Goal: Task Accomplishment & Management: Complete application form

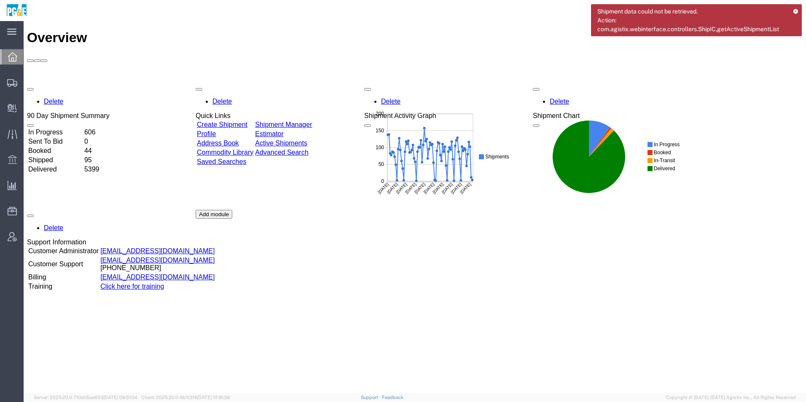
click at [312, 121] on link "Shipment Manager" at bounding box center [283, 124] width 57 height 7
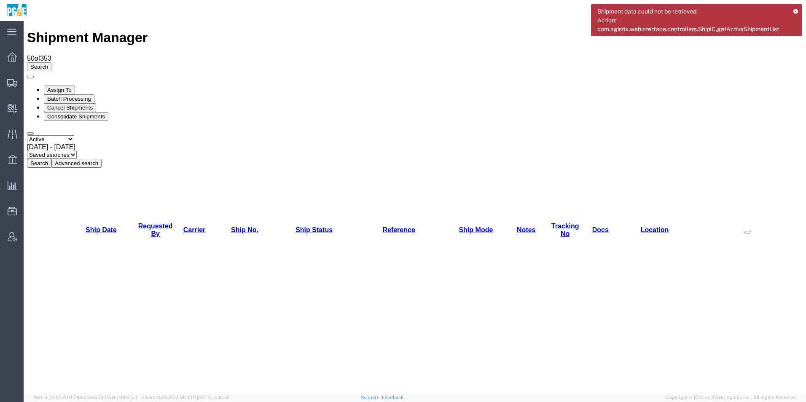
click at [52, 135] on select "Select status Active All Shipments Approved Booked Canceled Delivered Denied Ne…" at bounding box center [50, 139] width 47 height 8
select select "ALL"
click at [27, 135] on select "Select status Active All Shipments Approved Booked Canceled Delivered Denied Ne…" at bounding box center [50, 139] width 47 height 8
click at [75, 143] on span "Sep 1st 2025 - Oct 1st 2025" at bounding box center [51, 146] width 48 height 7
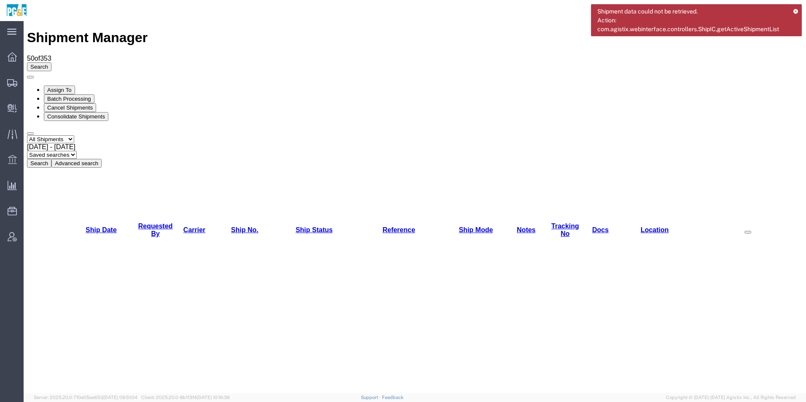
click at [51, 159] on button "Search" at bounding box center [39, 163] width 24 height 9
click at [75, 143] on span "Sep 1st 2025 - Oct 1st 2025" at bounding box center [51, 146] width 48 height 7
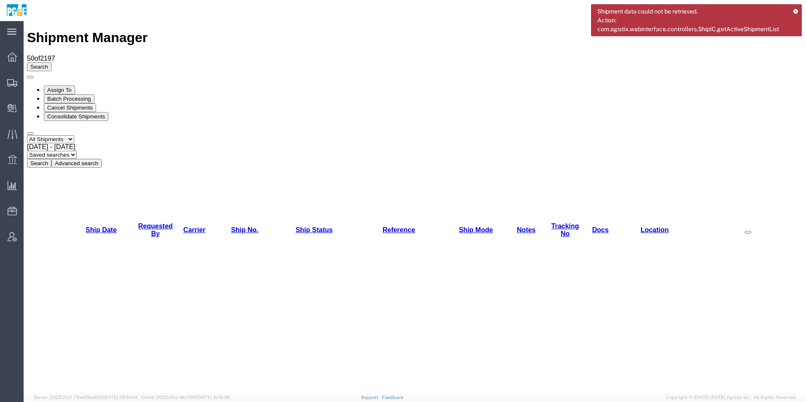
click at [262, 135] on div "Select status Active All Shipments Approved Booked Canceled Delivered Denied Ne…" at bounding box center [414, 151] width 775 height 32
click at [51, 159] on button "Search" at bounding box center [39, 163] width 24 height 9
click at [155, 222] on link "Requested By" at bounding box center [155, 229] width 35 height 15
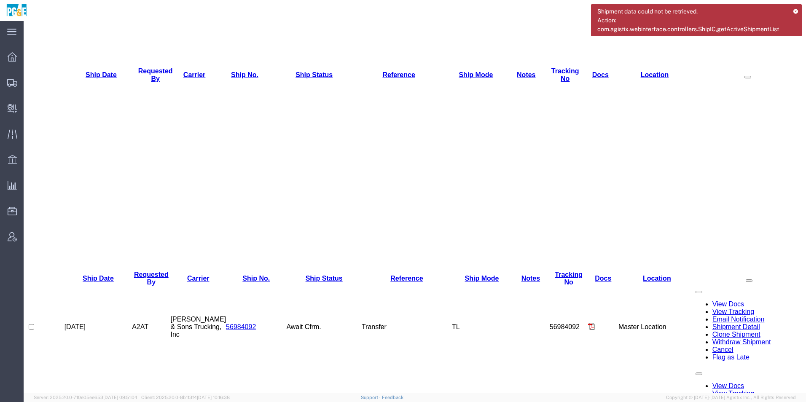
scroll to position [169, 0]
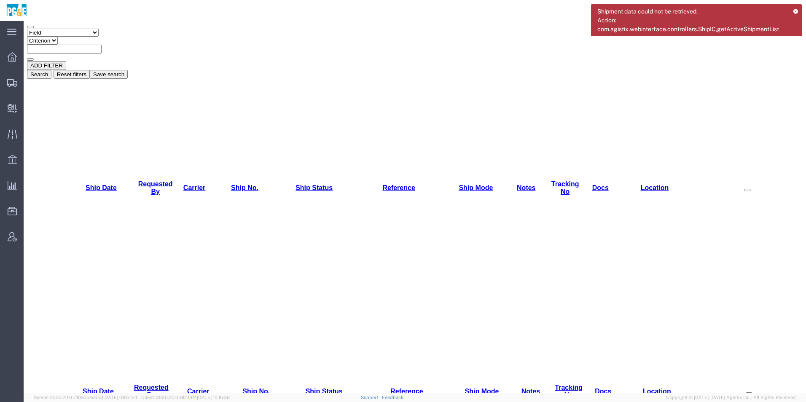
click at [74, 37] on select "Field Account Account Carrier Identifier Actual Delivery Date Actual Ship Date …" at bounding box center [63, 33] width 72 height 8
select select "requestedby"
click at [27, 37] on select "Field Account Account Carrier Identifier Actual Delivery Date Actual Ship Date …" at bounding box center [63, 33] width 72 height 8
click at [78, 45] on select "Criterion contains does not contain is is blank is not blank starts with" at bounding box center [52, 41] width 51 height 8
select select "contains"
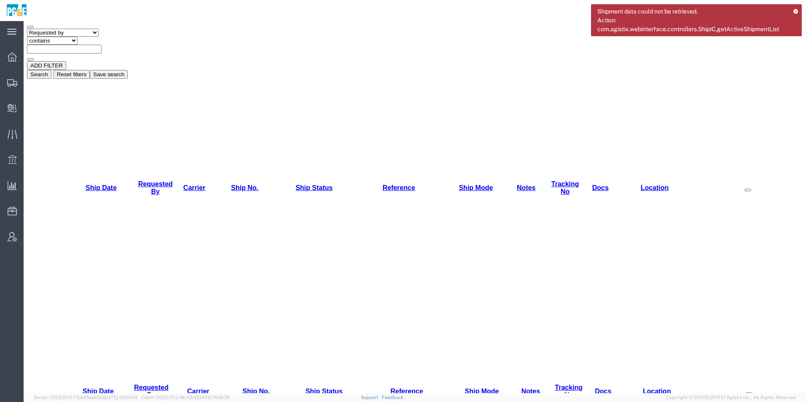
click at [78, 45] on select "Criterion contains does not contain is is blank is not blank starts with" at bounding box center [52, 41] width 51 height 8
click at [102, 54] on input "text" at bounding box center [64, 49] width 75 height 9
type input "csga"
drag, startPoint x: 655, startPoint y: 104, endPoint x: 644, endPoint y: 108, distance: 11.2
click at [51, 79] on button "Search" at bounding box center [39, 74] width 24 height 9
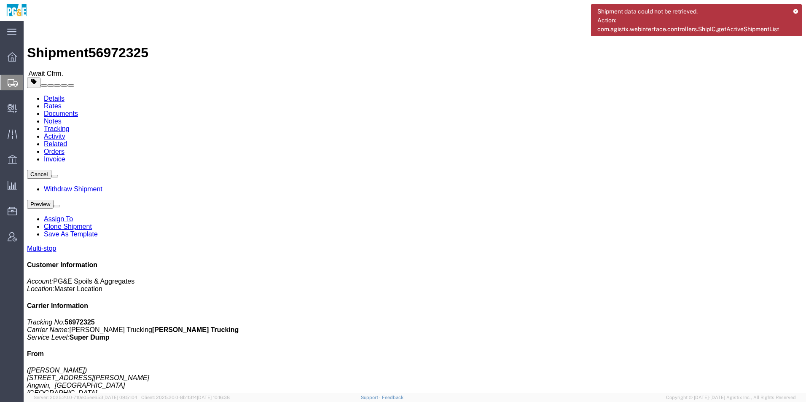
click div "Shipment 56972325 Await Cfrm."
click img
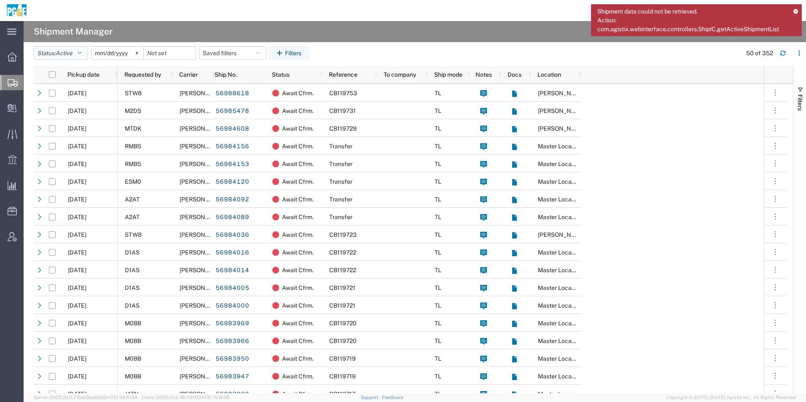
click at [64, 54] on span "Active" at bounding box center [64, 53] width 17 height 7
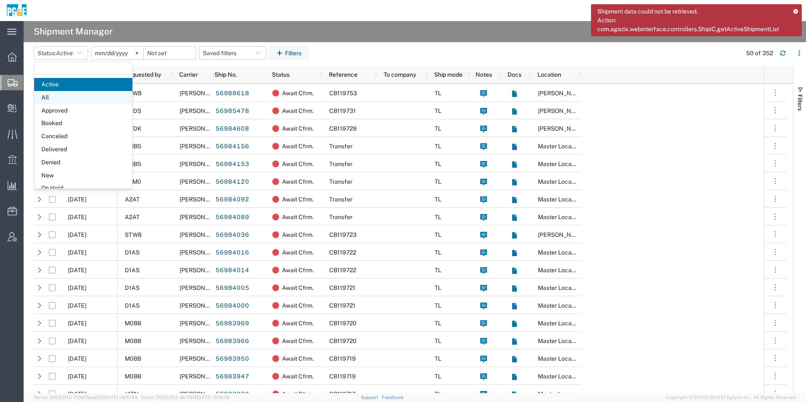
click at [67, 99] on span "All" at bounding box center [83, 97] width 98 height 13
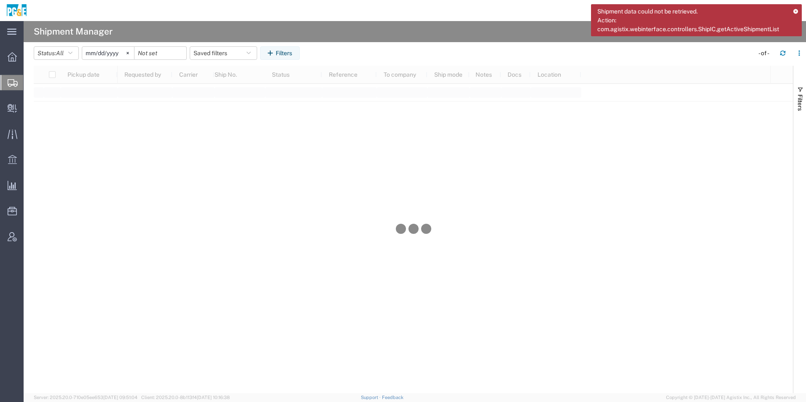
click at [119, 54] on input "2025-09-01" at bounding box center [108, 53] width 52 height 13
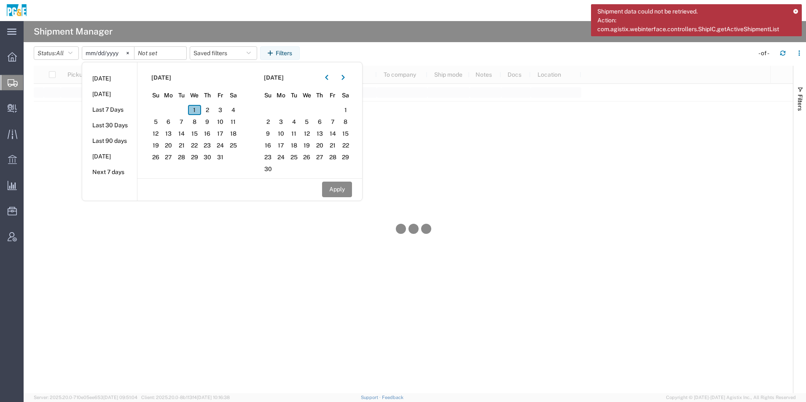
click at [194, 108] on span "1" at bounding box center [194, 110] width 13 height 10
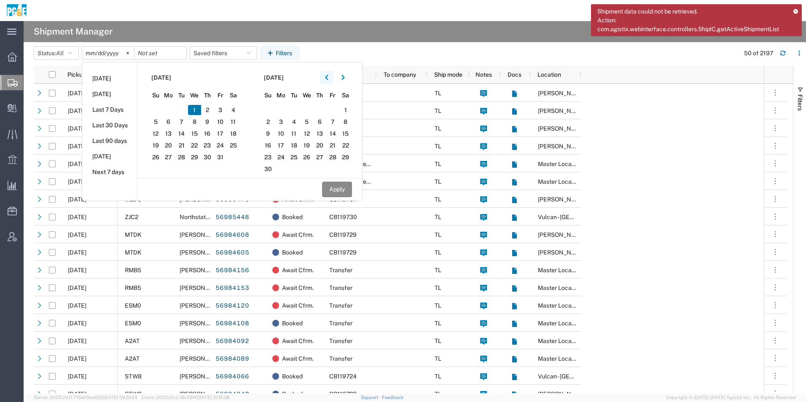
click at [330, 80] on button "button" at bounding box center [326, 77] width 13 height 13
click at [313, 108] on span "1" at bounding box center [306, 110] width 13 height 10
click at [337, 198] on div "Apply" at bounding box center [249, 189] width 225 height 22
click at [338, 188] on button "Apply" at bounding box center [337, 190] width 30 height 16
type input "2025-10-01"
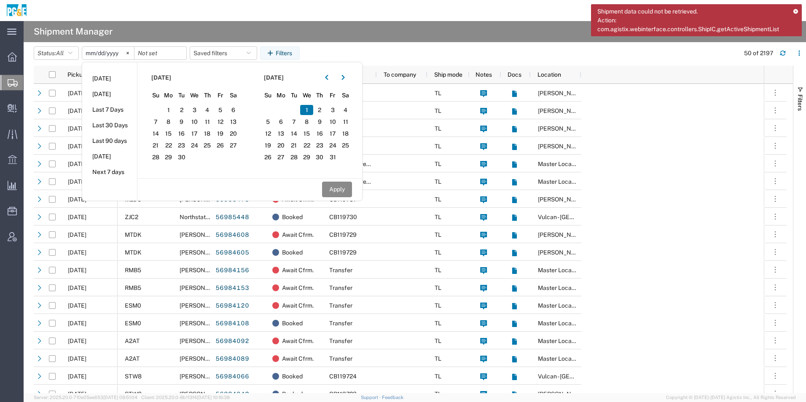
type input "2025-10-01"
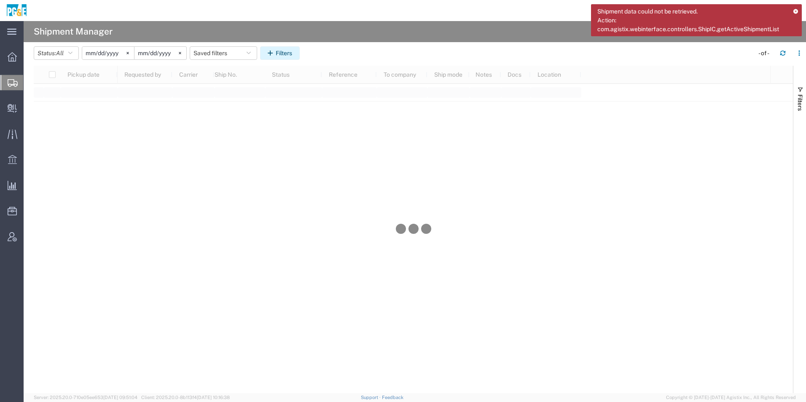
click at [288, 50] on button "Filters" at bounding box center [280, 52] width 40 height 13
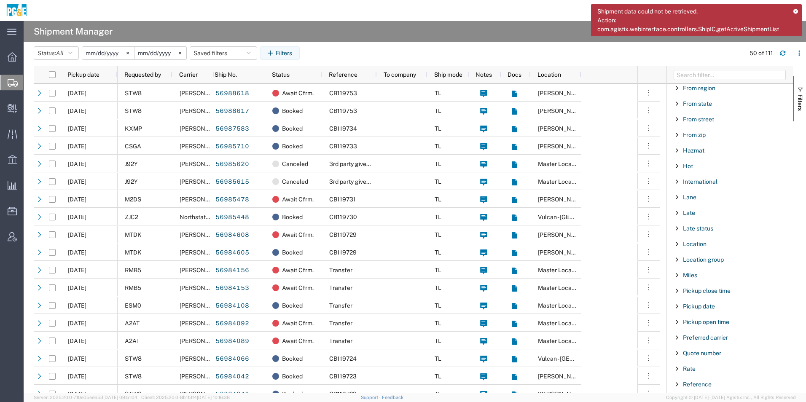
scroll to position [463, 0]
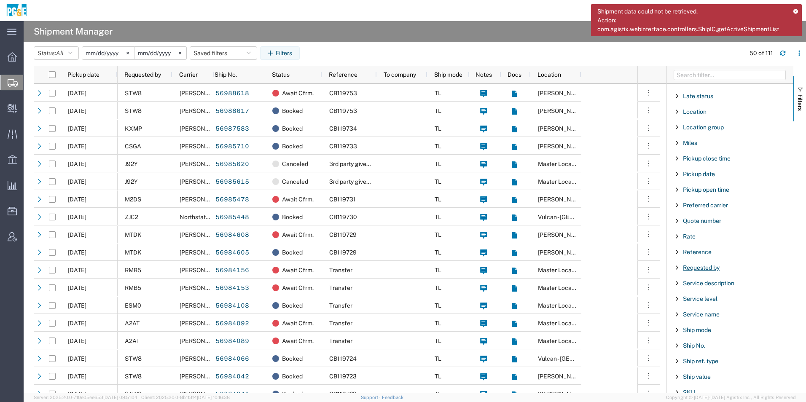
click at [704, 265] on span "Requested by" at bounding box center [701, 267] width 37 height 7
click at [692, 289] on div "starts with" at bounding box center [730, 289] width 96 height 7
click at [700, 302] on input "Filter Value" at bounding box center [732, 303] width 110 height 10
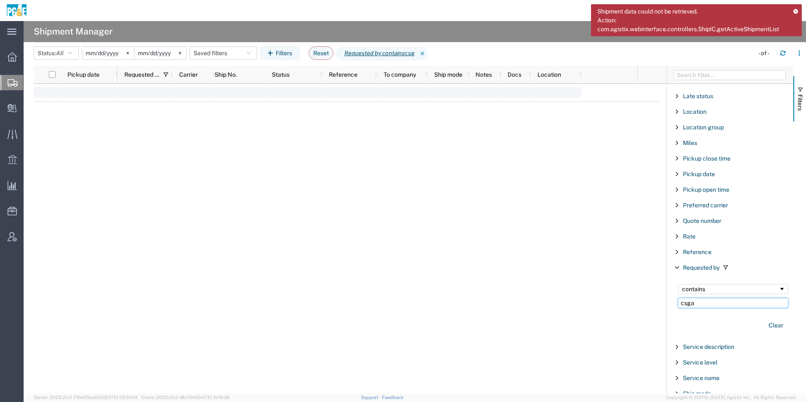
type input "csga"
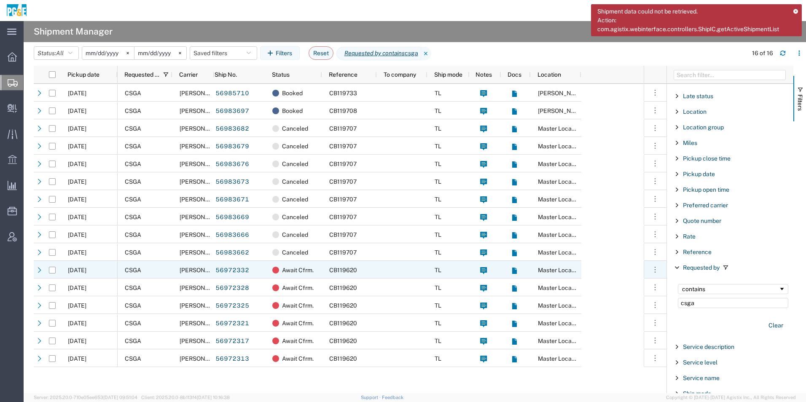
drag, startPoint x: 51, startPoint y: 271, endPoint x: 53, endPoint y: 278, distance: 7.1
click at [51, 271] on input "Press Space to toggle row selection (unchecked)" at bounding box center [52, 270] width 7 height 7
checkbox input "true"
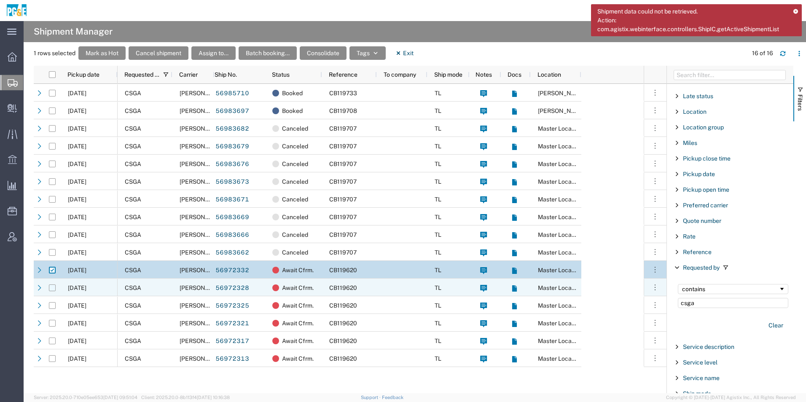
click at [53, 289] on input "Press Space to toggle row selection (unchecked)" at bounding box center [52, 287] width 7 height 7
checkbox input "true"
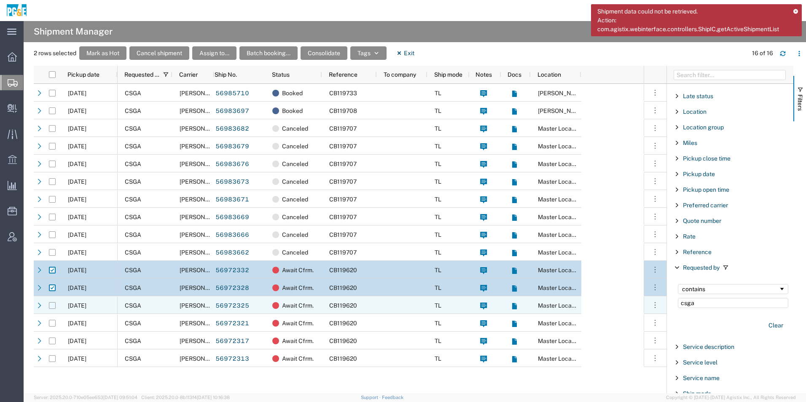
click at [51, 304] on input "Press Space to toggle row selection (unchecked)" at bounding box center [52, 305] width 7 height 7
checkbox input "true"
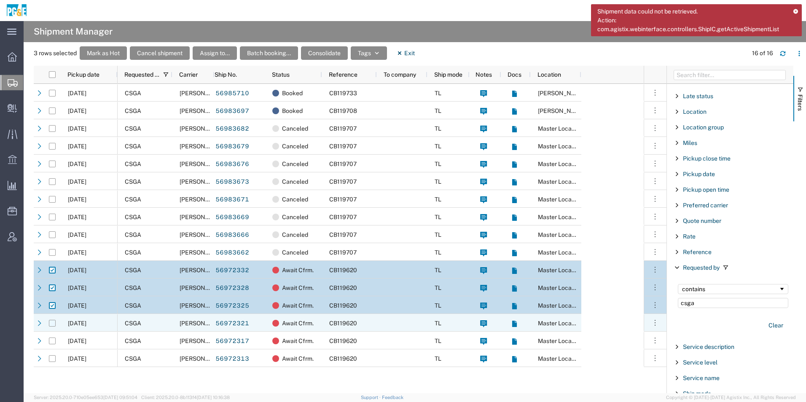
click at [53, 324] on input "Press Space to toggle row selection (unchecked)" at bounding box center [52, 323] width 7 height 7
checkbox input "true"
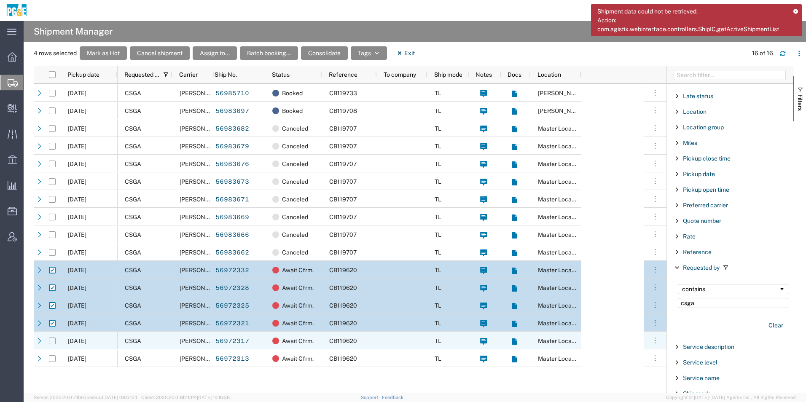
click at [54, 340] on input "Press Space to toggle row selection (unchecked)" at bounding box center [52, 340] width 7 height 7
checkbox input "true"
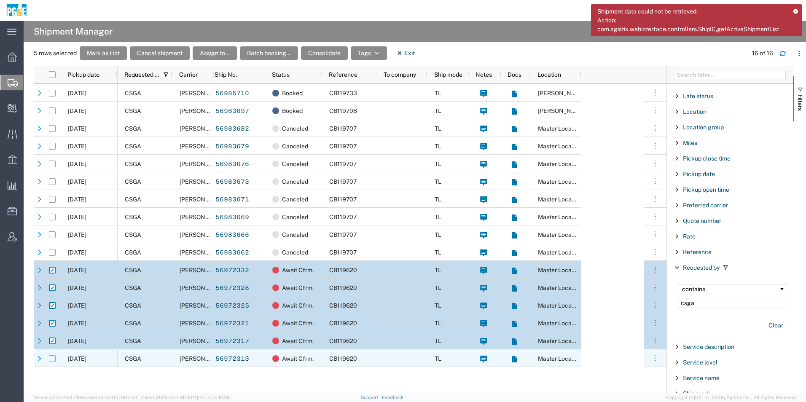
click at [52, 356] on input "Press Space to toggle row selection (unchecked)" at bounding box center [52, 358] width 7 height 7
checkbox input "true"
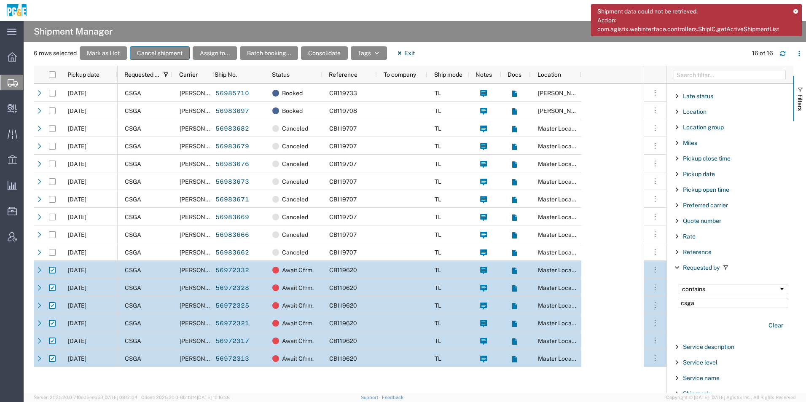
click at [163, 54] on button "Cancel shipment" at bounding box center [160, 52] width 60 height 13
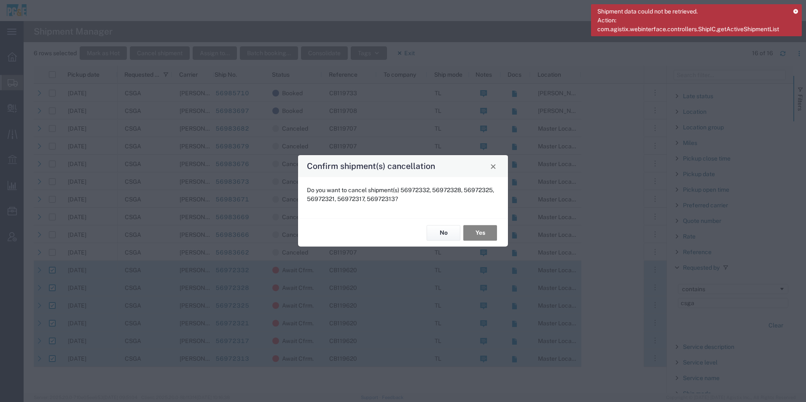
click at [481, 231] on button "Yes" at bounding box center [480, 233] width 34 height 16
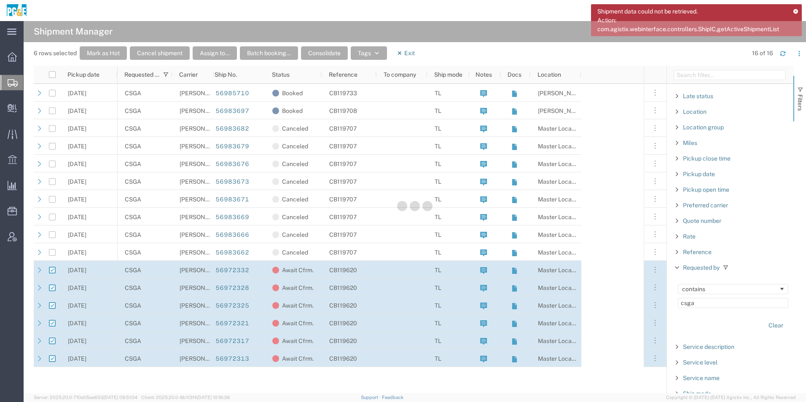
checkbox input "false"
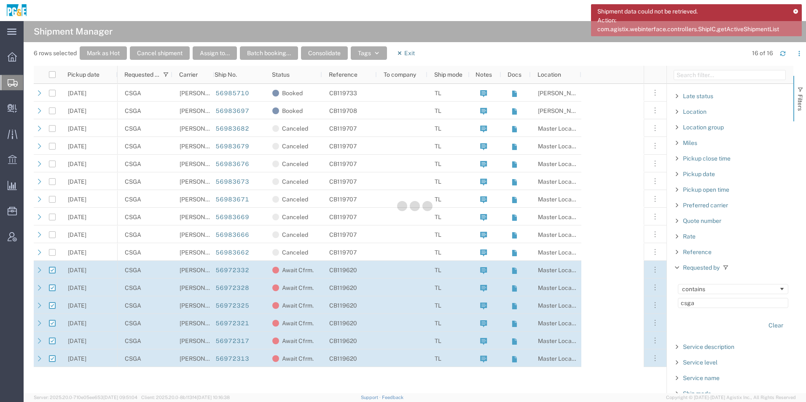
checkbox input "false"
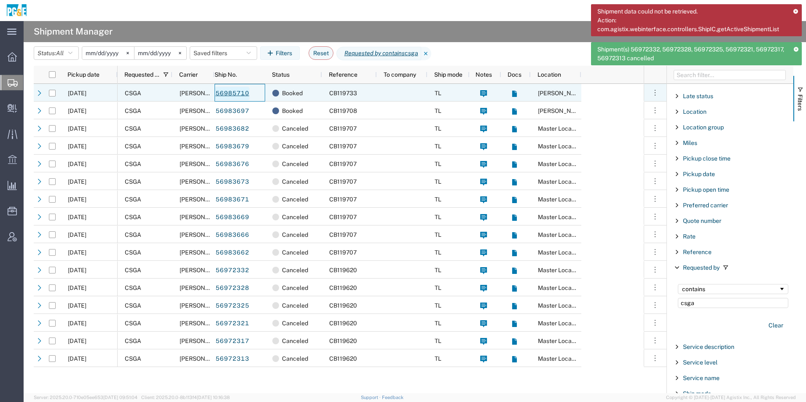
click at [228, 94] on link "56985710" at bounding box center [232, 93] width 35 height 13
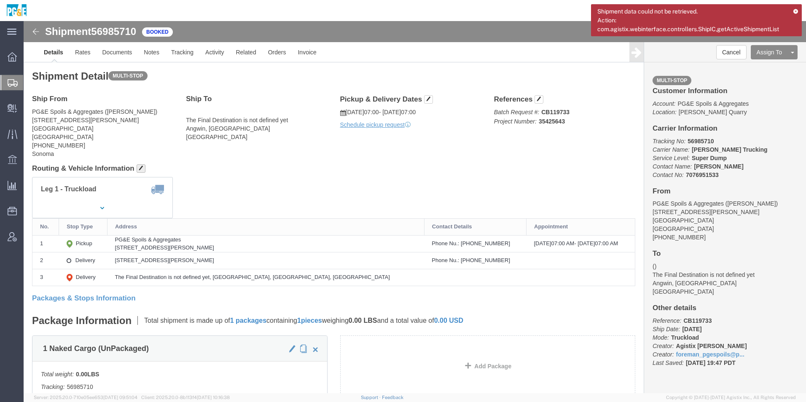
click span "button"
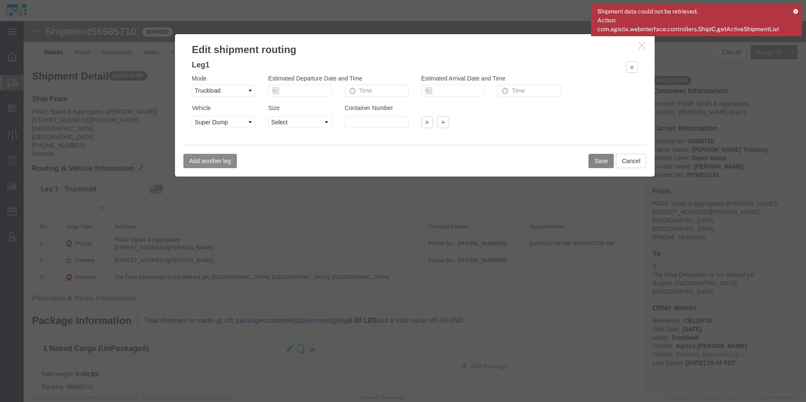
click button "Save"
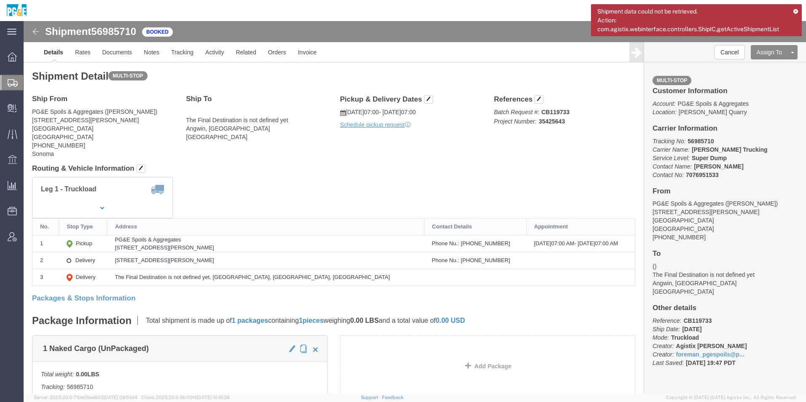
click img
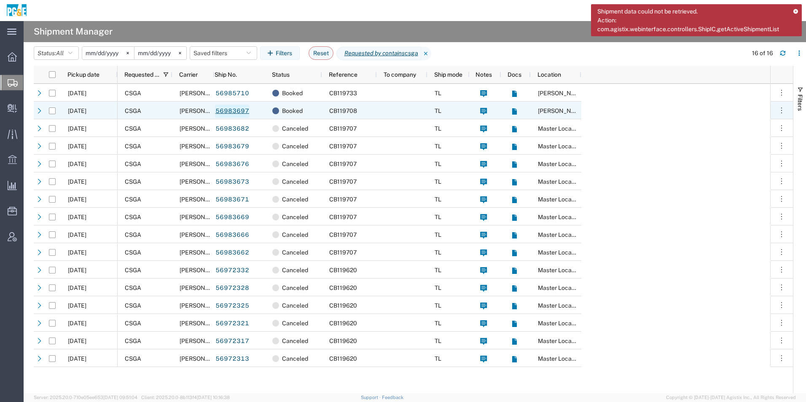
click at [229, 110] on link "56983697" at bounding box center [232, 110] width 35 height 13
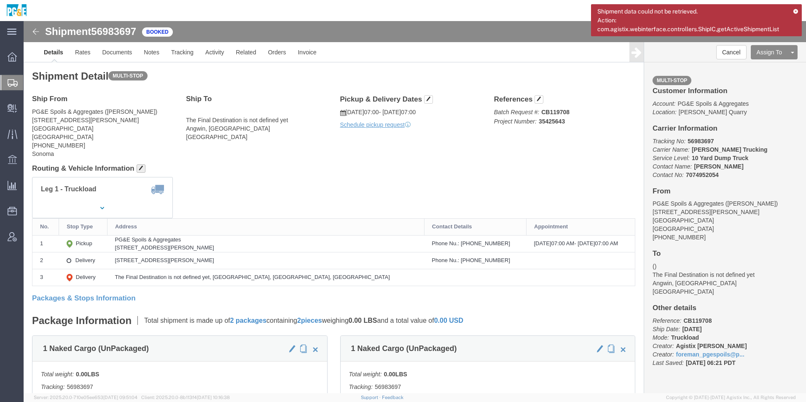
click span "button"
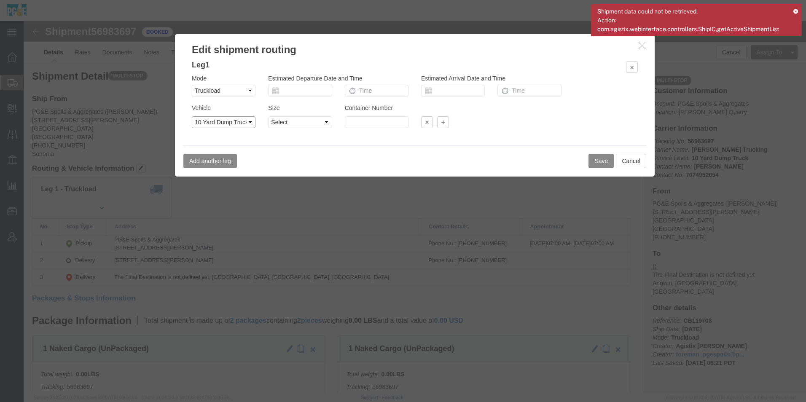
click select "Select 1-Ton (PSS) 10 Wheel 10 Yard Dump Truck 20 Yard Dump Truck Bobtail Botto…"
select select "SD"
click select "Select 1-Ton (PSS) 10 Wheel 10 Yard Dump Truck 20 Yard Dump Truck Bobtail Botto…"
click button "Save"
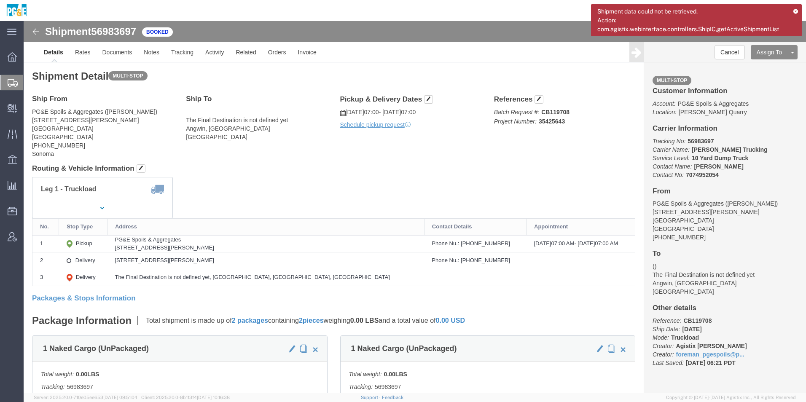
click img
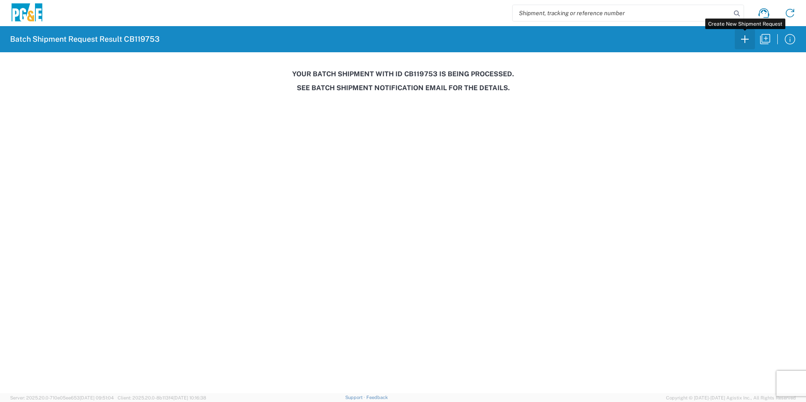
click at [742, 41] on icon "button" at bounding box center [744, 38] width 13 height 13
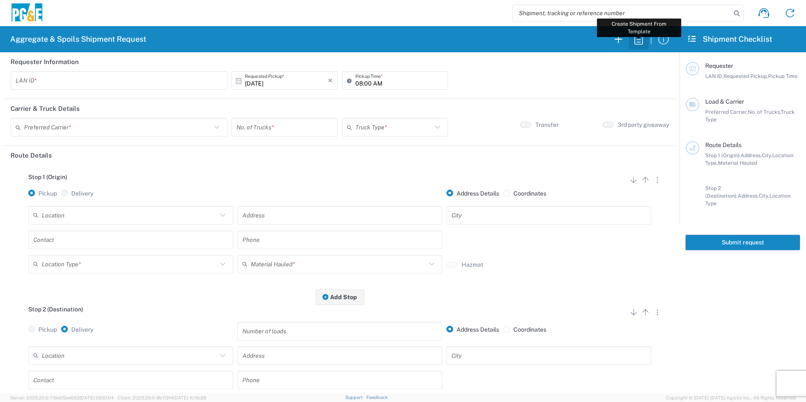
click at [637, 42] on icon "button" at bounding box center [638, 39] width 8 height 11
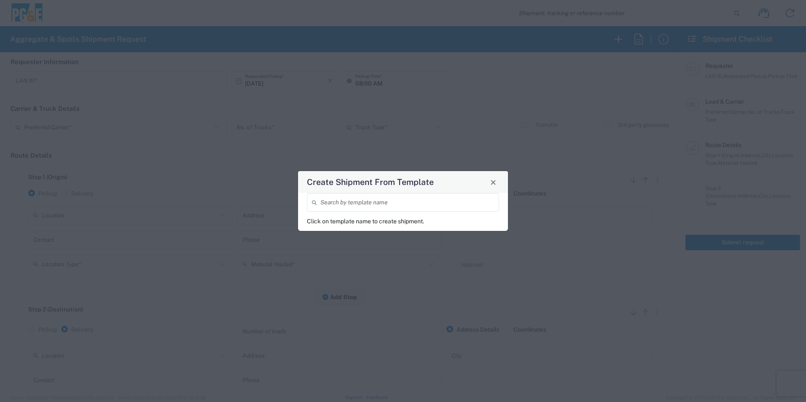
click at [403, 204] on input "search" at bounding box center [407, 202] width 174 height 15
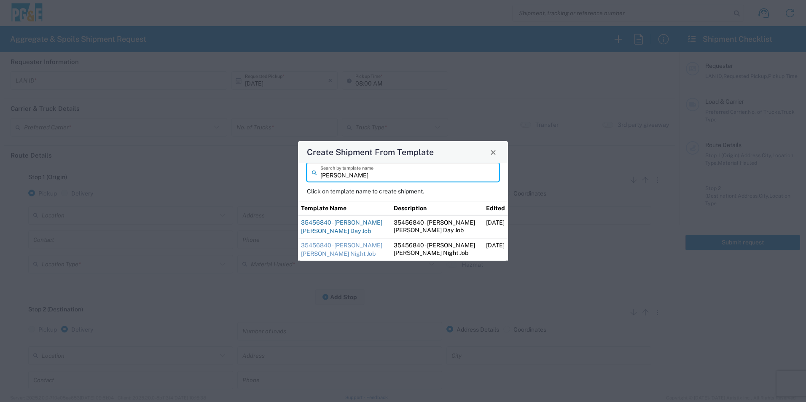
type input "[PERSON_NAME]"
click at [324, 223] on link "35456840 - [PERSON_NAME] [PERSON_NAME] Day Job" at bounding box center [341, 226] width 81 height 15
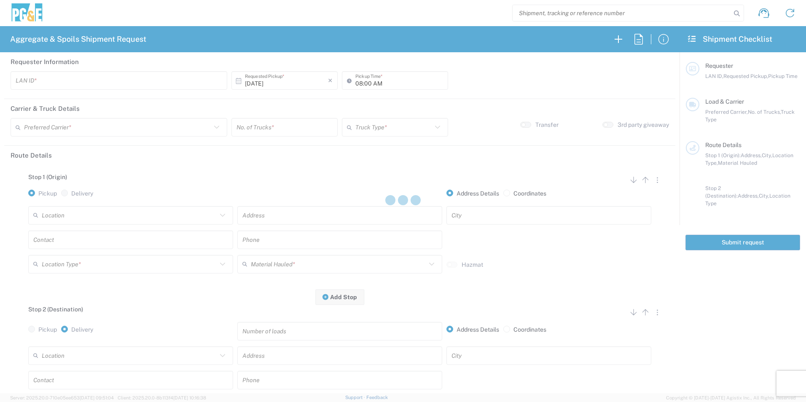
type input "CUSC"
type input "08:30 AM"
type input "[PERSON_NAME] Trucking"
type input "Super Dump"
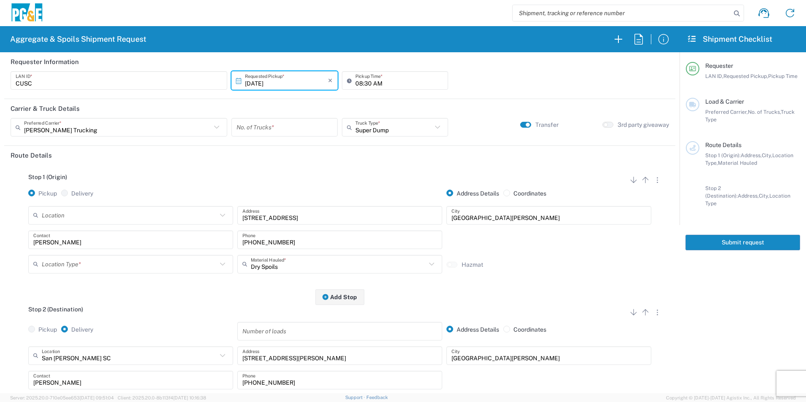
click at [291, 124] on input "number" at bounding box center [284, 127] width 96 height 15
type input "2"
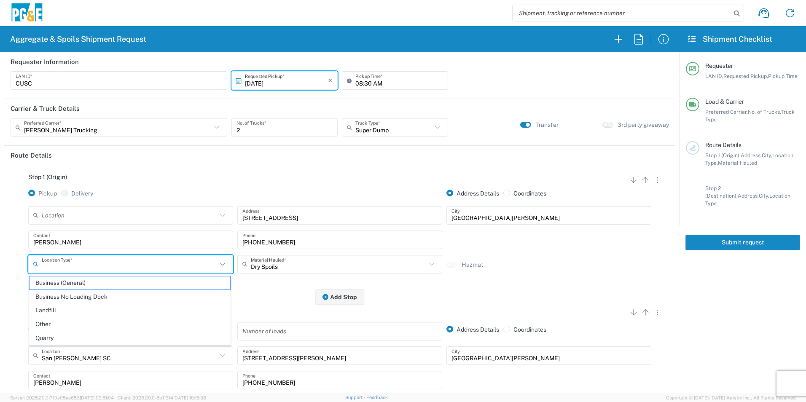
click at [125, 260] on input "text" at bounding box center [129, 264] width 175 height 15
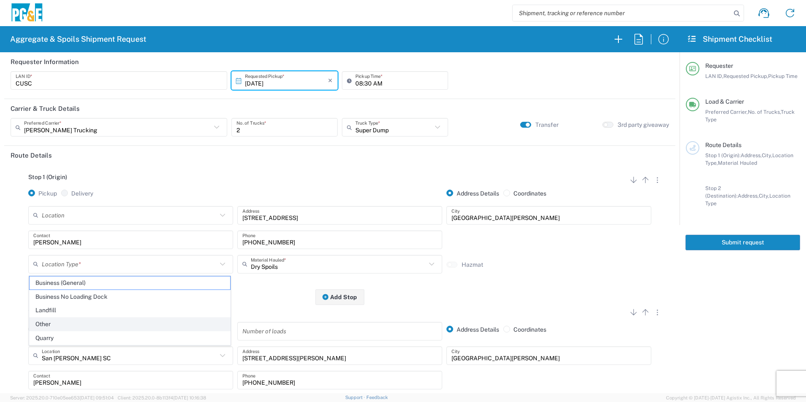
click at [63, 322] on span "Other" at bounding box center [129, 324] width 201 height 13
type input "Other"
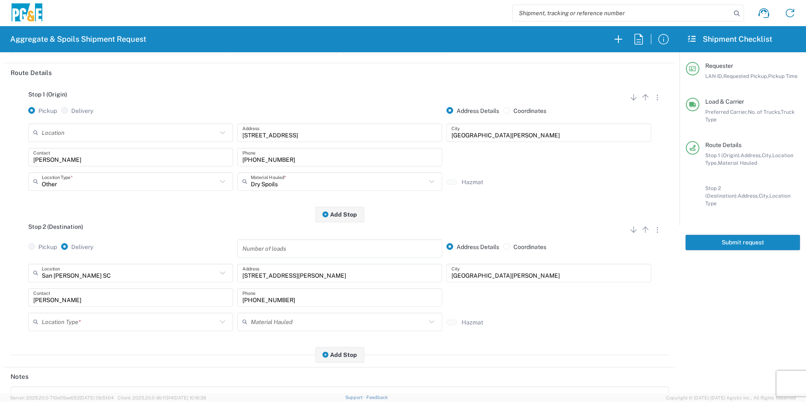
scroll to position [84, 0]
click at [68, 324] on input "text" at bounding box center [129, 320] width 175 height 15
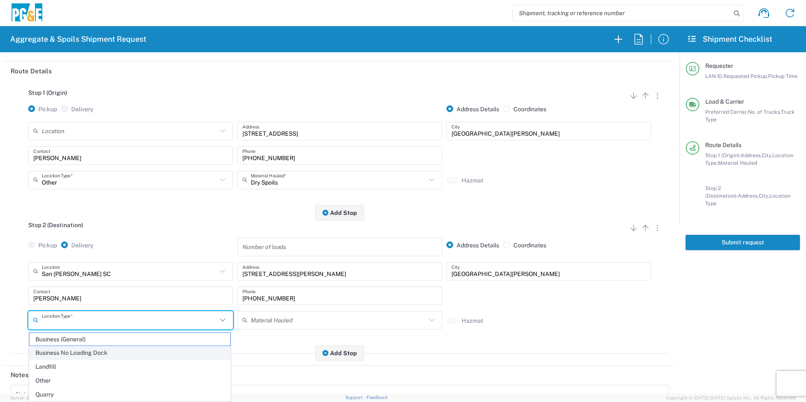
click at [69, 353] on span "Business No Loading Dock" at bounding box center [129, 352] width 201 height 13
type input "Business No Loading Dock"
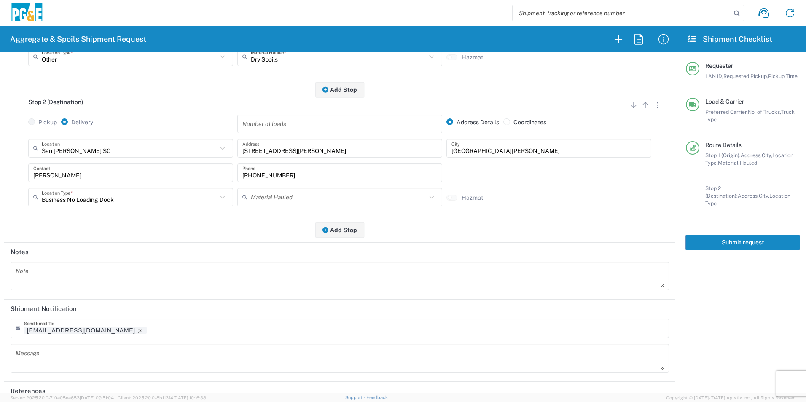
scroll to position [211, 0]
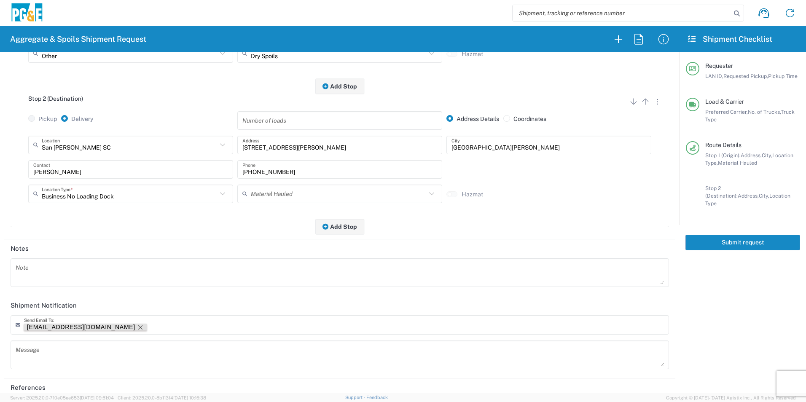
click at [137, 326] on icon "Remove tag" at bounding box center [140, 327] width 7 height 7
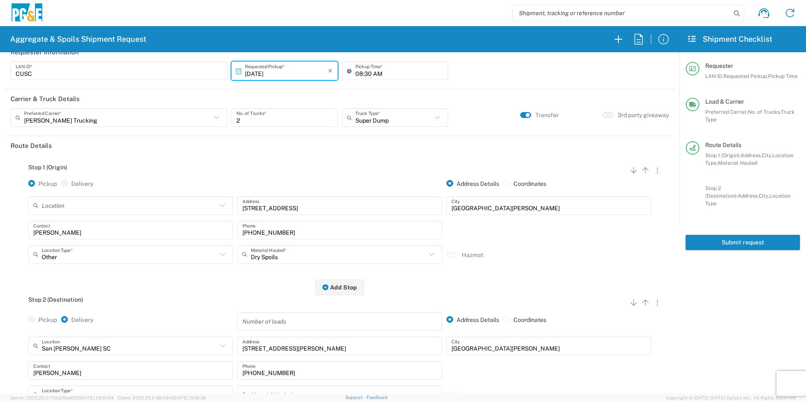
scroll to position [0, 0]
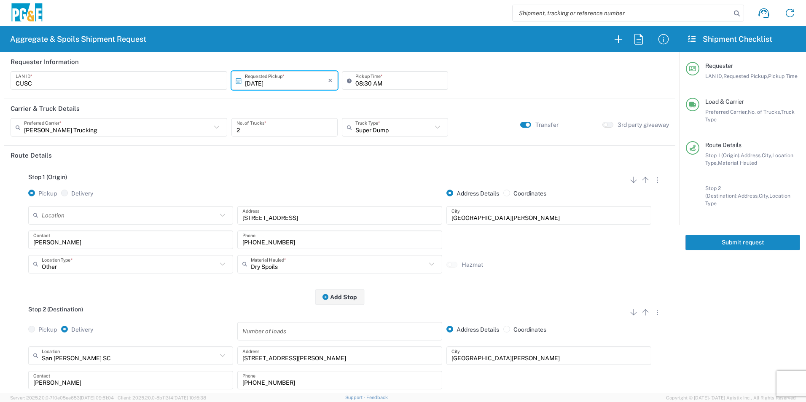
drag, startPoint x: 723, startPoint y: 234, endPoint x: 716, endPoint y: 241, distance: 10.4
click at [723, 235] on button "Submit request" at bounding box center [742, 243] width 115 height 16
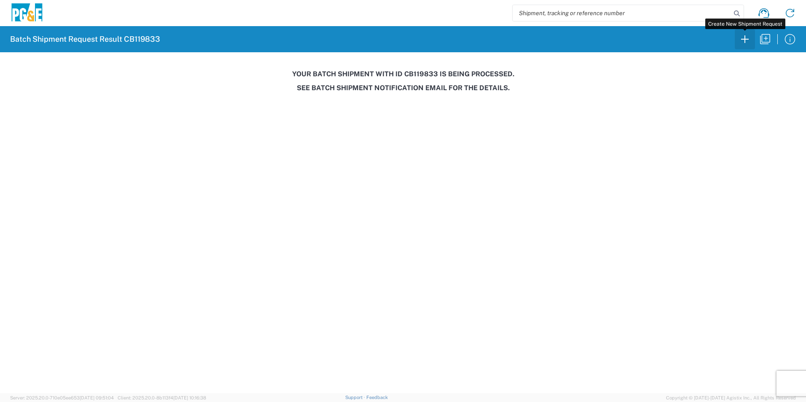
click at [746, 39] on icon "button" at bounding box center [745, 39] width 8 height 8
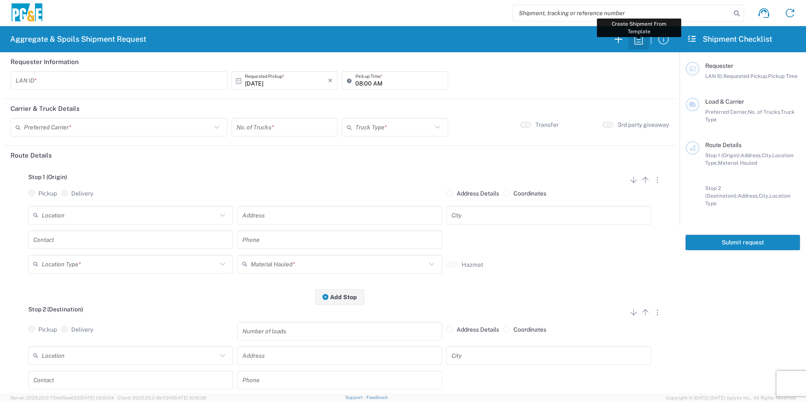
click at [641, 40] on icon "button" at bounding box center [638, 38] width 13 height 13
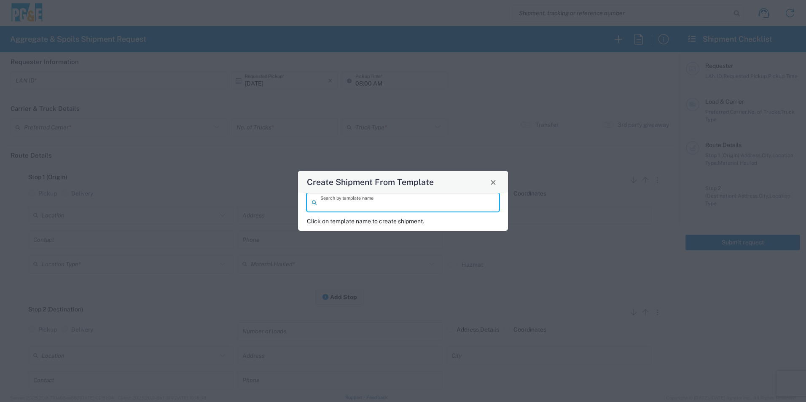
click at [473, 199] on input "search" at bounding box center [407, 202] width 174 height 15
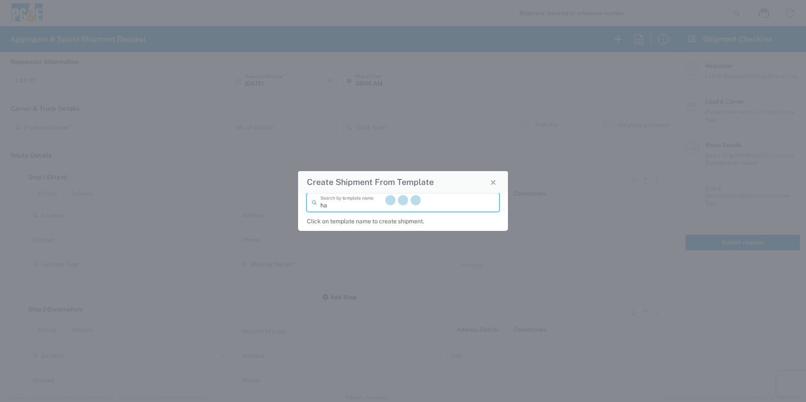
type input "h"
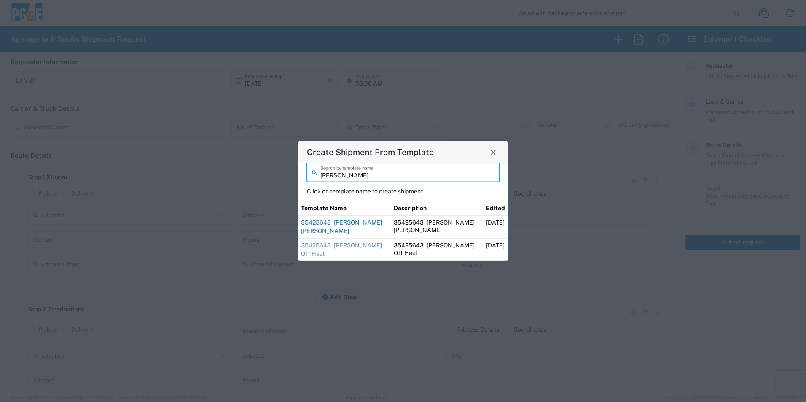
type input "[PERSON_NAME]"
click at [349, 222] on link "35425643 - [PERSON_NAME] [PERSON_NAME]" at bounding box center [341, 226] width 81 height 15
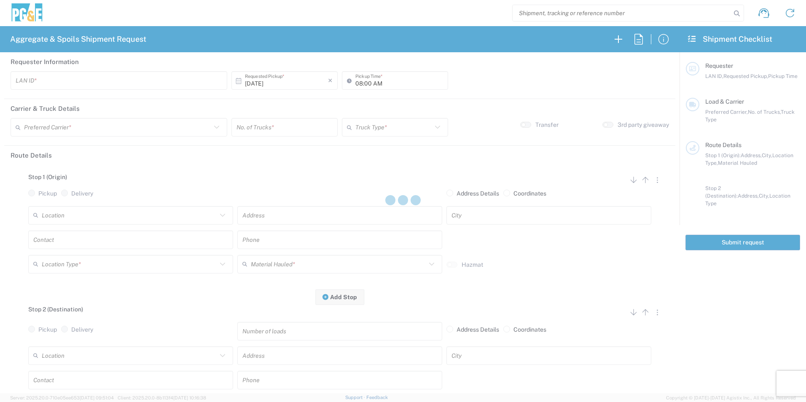
type input "CSGA"
type input "06:30 AM"
type input "[PERSON_NAME] Trucking"
type input "Super Dump"
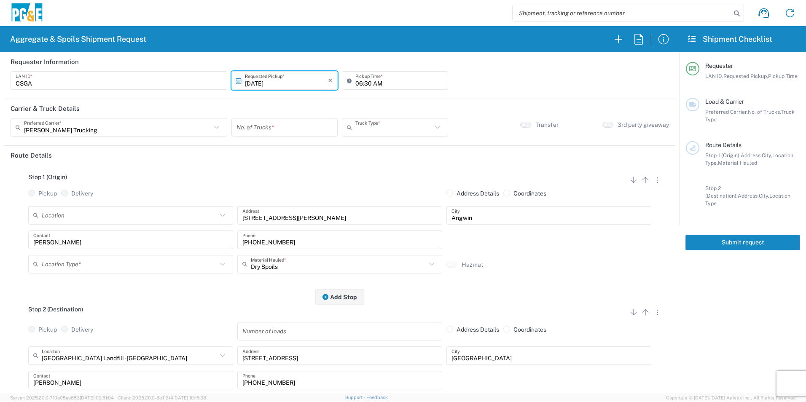
click at [383, 126] on input "text" at bounding box center [393, 127] width 77 height 15
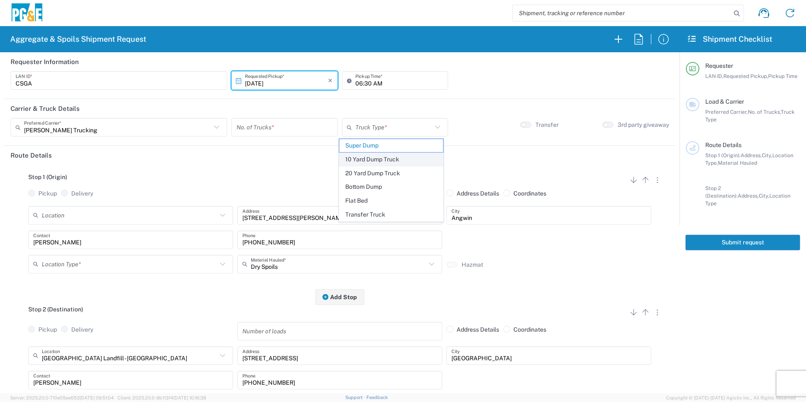
click at [369, 158] on span "10 Yard Dump Truck" at bounding box center [390, 159] width 103 height 13
type input "10 Yard Dump Truck"
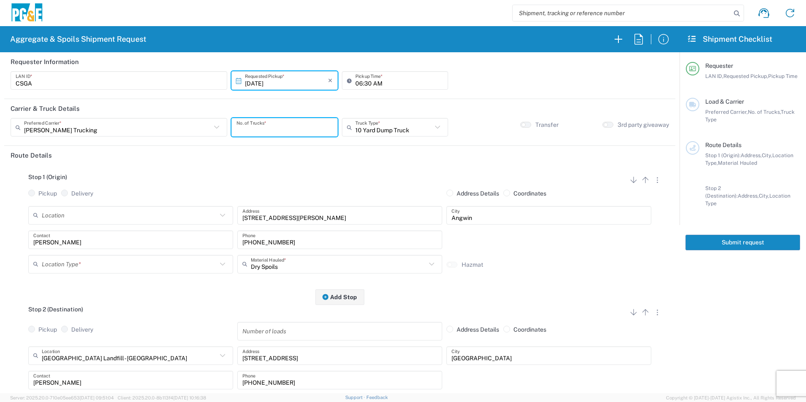
click at [277, 128] on input "number" at bounding box center [284, 127] width 96 height 15
type input "2"
drag, startPoint x: 640, startPoint y: 316, endPoint x: 497, endPoint y: 278, distance: 148.1
click at [640, 315] on icon "button" at bounding box center [645, 312] width 10 height 10
radio input "false"
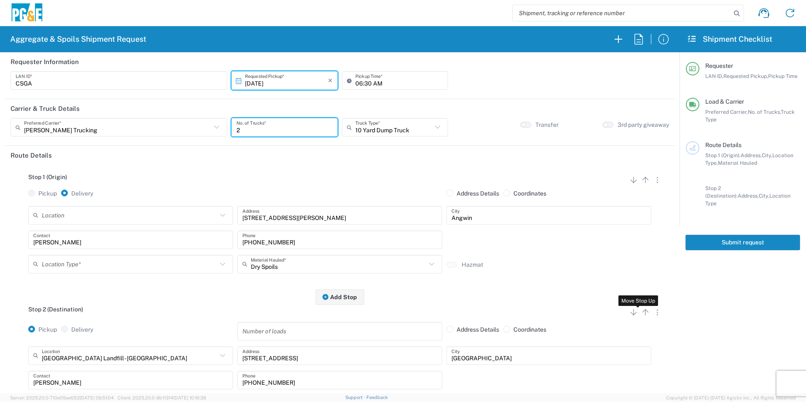
radio input "true"
radio input "false"
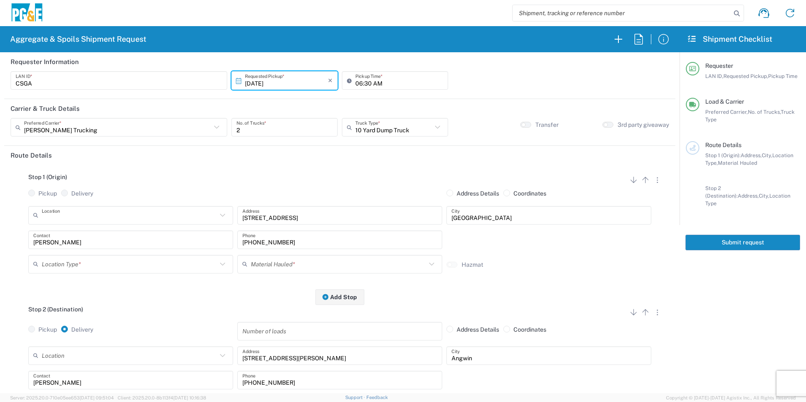
click at [103, 213] on input "text" at bounding box center [129, 215] width 175 height 15
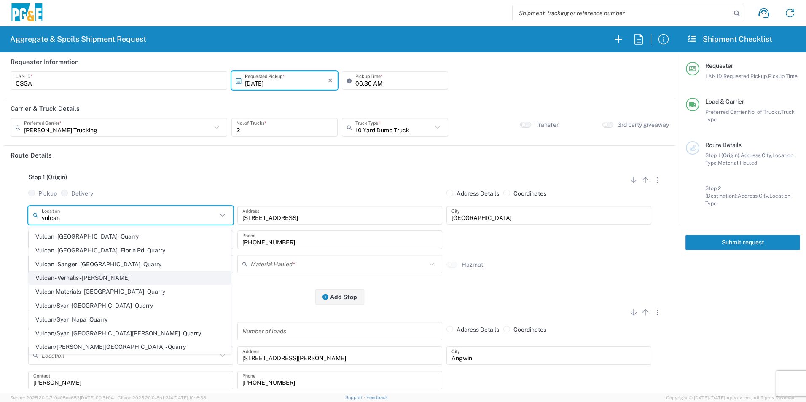
scroll to position [122, 0]
click at [111, 346] on span "Vulcan/[PERSON_NAME][GEOGRAPHIC_DATA] - Quarry" at bounding box center [129, 346] width 201 height 13
type input "Vulcan/[PERSON_NAME][GEOGRAPHIC_DATA] - Quarry"
type input "[STREET_ADDRESS][PERSON_NAME]"
type input "Vallejo"
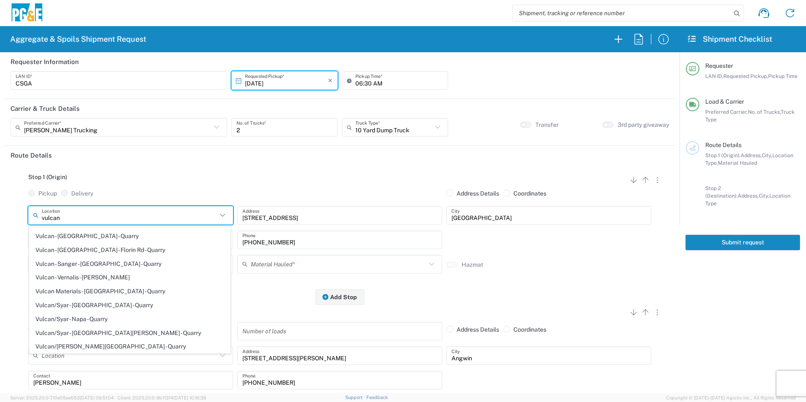
type input "Quarry"
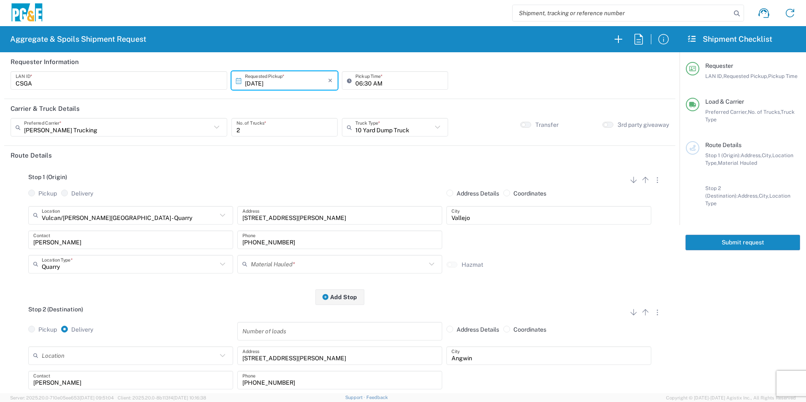
click at [344, 260] on input "text" at bounding box center [338, 264] width 175 height 15
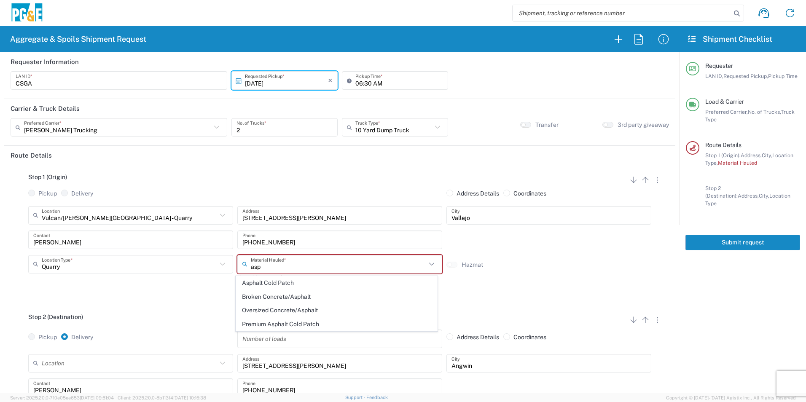
drag, startPoint x: 299, startPoint y: 285, endPoint x: 374, endPoint y: 267, distance: 77.5
click at [298, 285] on span "Asphalt Cold Patch" at bounding box center [336, 282] width 201 height 13
type input "Asphalt Cold Patch"
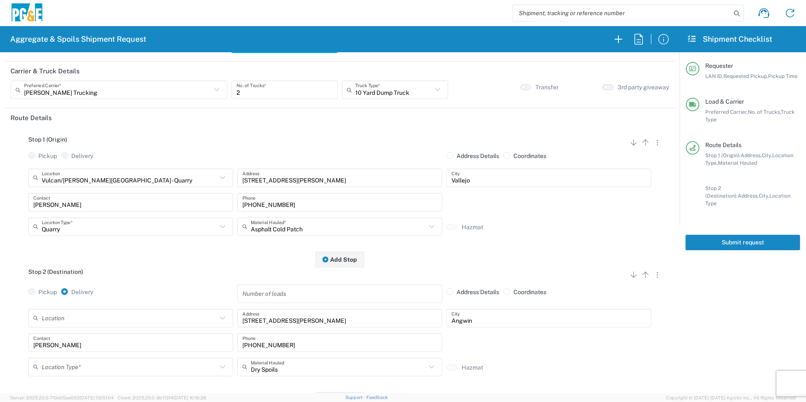
scroll to position [126, 0]
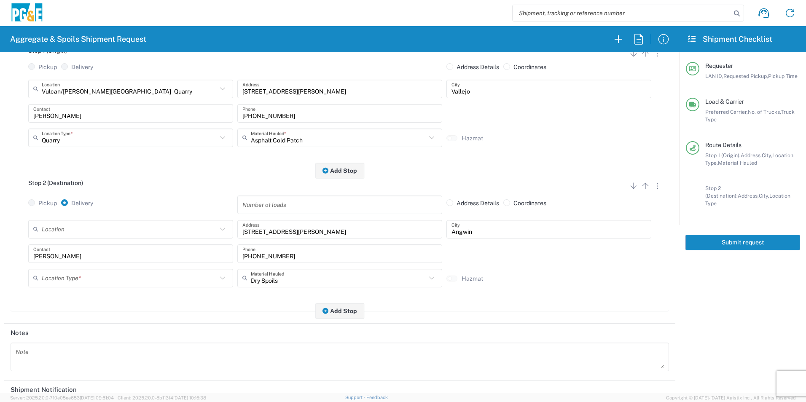
click at [114, 280] on input "text" at bounding box center [129, 277] width 175 height 15
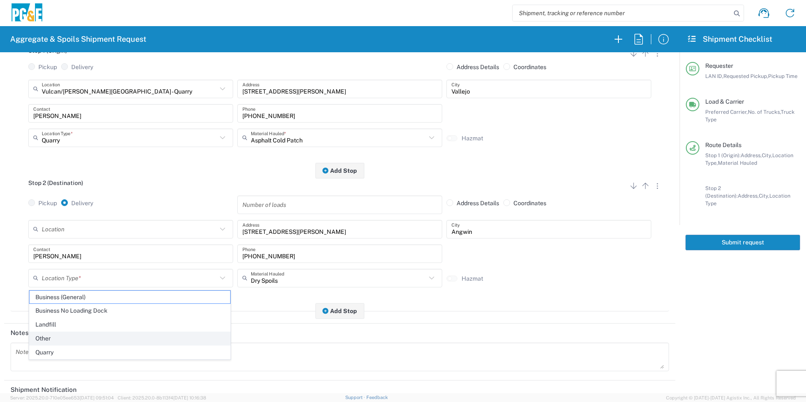
click at [80, 337] on span "Other" at bounding box center [129, 338] width 201 height 13
type input "Other"
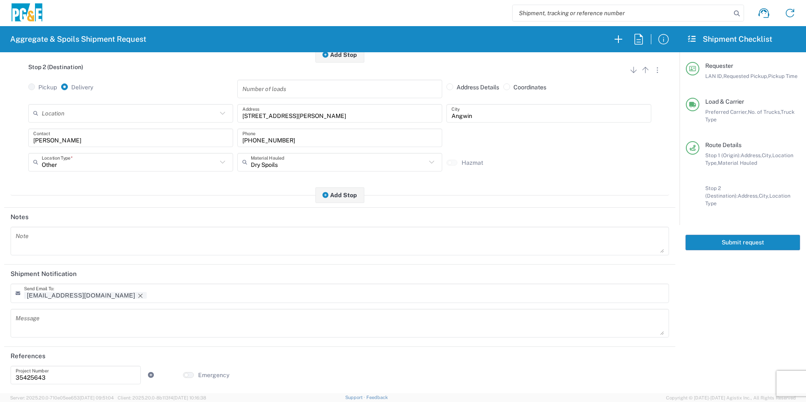
scroll to position [244, 0]
click at [276, 162] on input "text" at bounding box center [338, 161] width 175 height 15
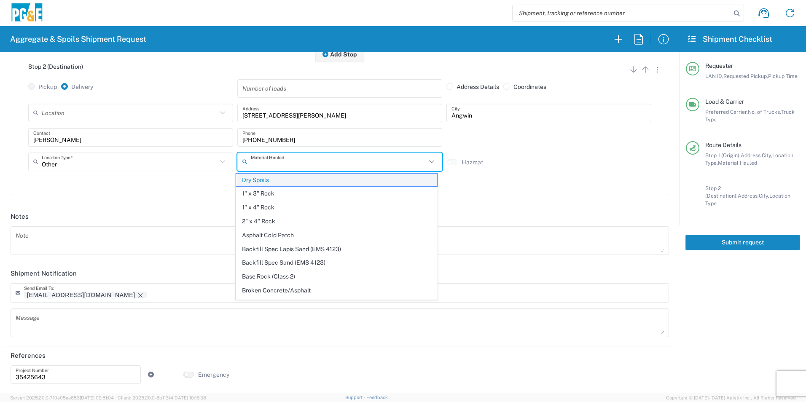
click at [264, 179] on span "Dry Spoils" at bounding box center [336, 180] width 201 height 13
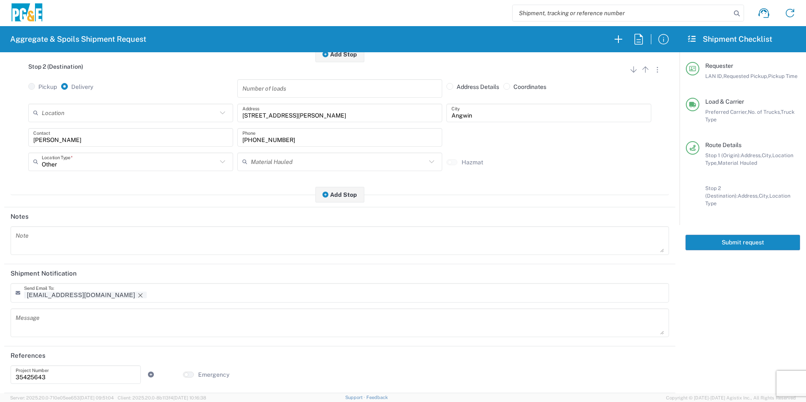
click at [79, 236] on textarea at bounding box center [340, 241] width 648 height 24
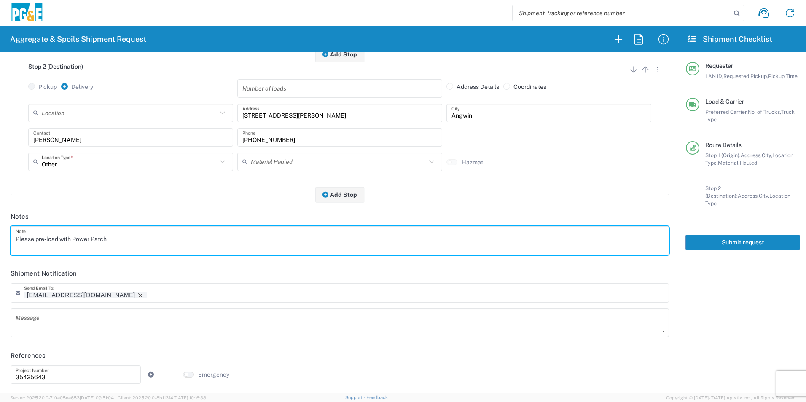
drag, startPoint x: 154, startPoint y: 239, endPoint x: -2, endPoint y: 231, distance: 155.7
click at [0, 231] on html "Aggregate & Spoils Shipment Request Requester Information CSGA LAN ID * [DATE] …" at bounding box center [403, 201] width 806 height 402
type textarea "Please pre-load with Power Patch"
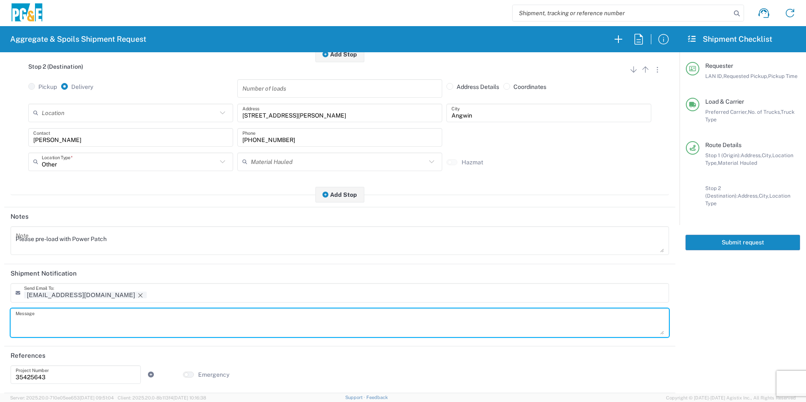
click at [51, 325] on textarea at bounding box center [340, 323] width 648 height 24
paste textarea "Please pre-load with Power Patch"
type textarea "Please pre-load with Power Patch"
click at [137, 295] on icon "Remove tag" at bounding box center [140, 295] width 7 height 7
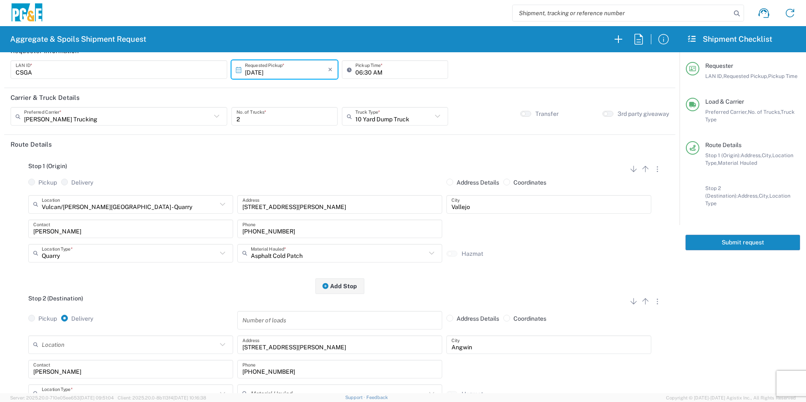
scroll to position [0, 0]
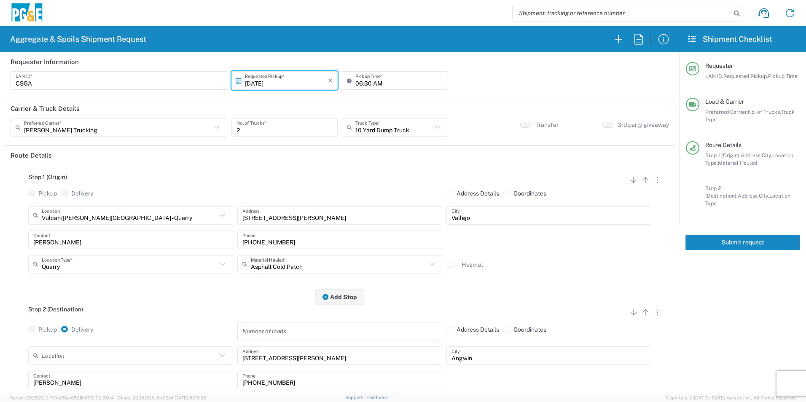
click at [747, 236] on button "Submit request" at bounding box center [742, 243] width 115 height 16
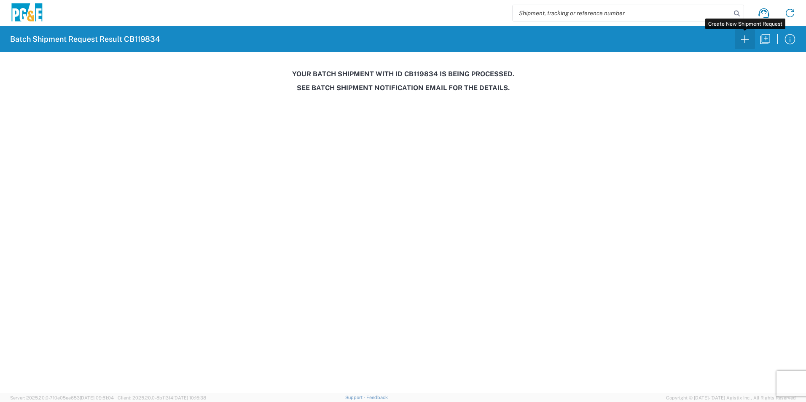
click at [747, 41] on icon "button" at bounding box center [744, 38] width 13 height 13
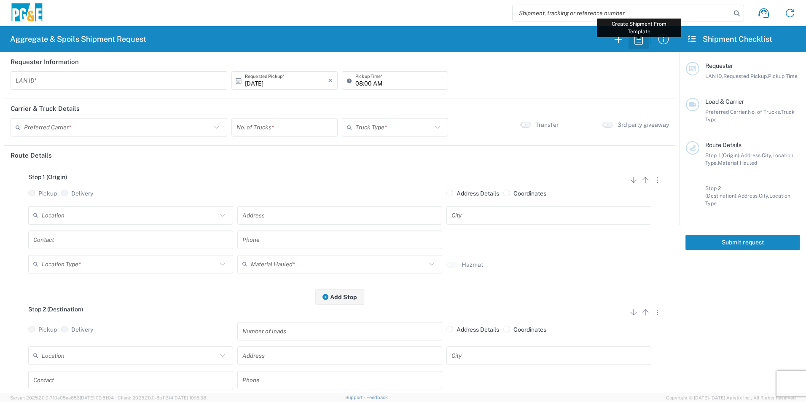
click at [641, 36] on icon "button" at bounding box center [638, 39] width 8 height 11
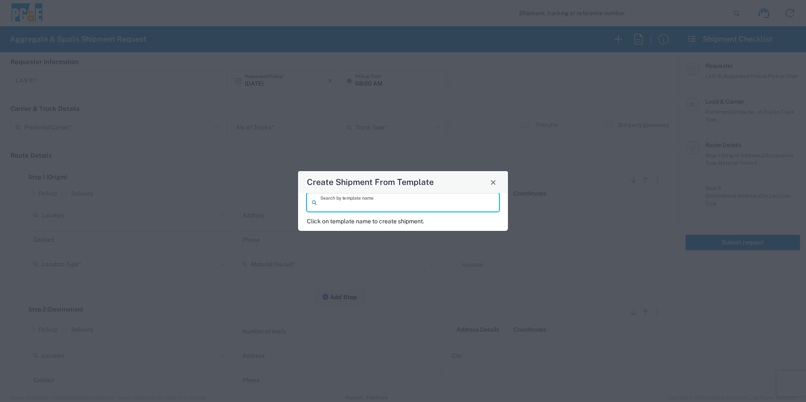
click at [453, 205] on input "search" at bounding box center [407, 202] width 174 height 15
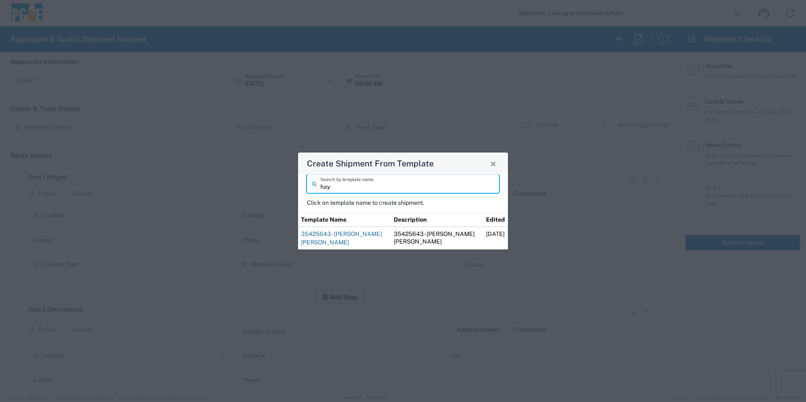
type input "hay"
click at [352, 235] on link "35425643 - [PERSON_NAME] [PERSON_NAME]" at bounding box center [341, 237] width 81 height 15
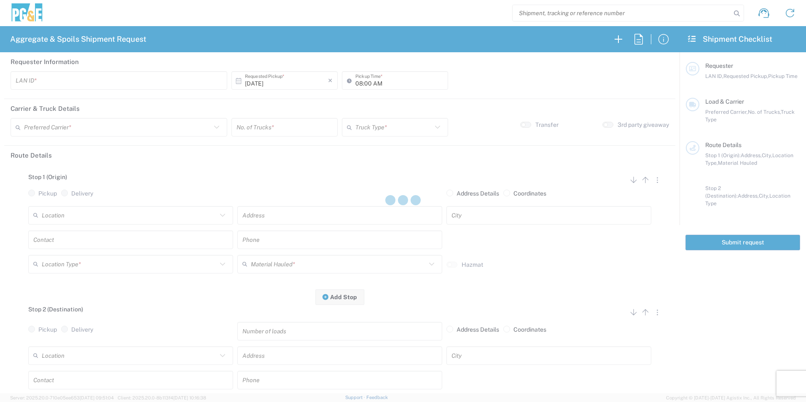
type input "CSGA"
type input "06:30 AM"
type input "[PERSON_NAME] Trucking"
type input "Super Dump"
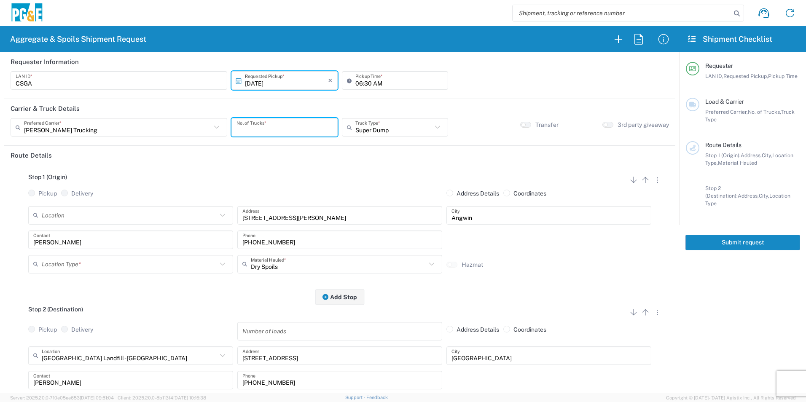
click at [289, 128] on input "number" at bounding box center [284, 127] width 96 height 15
type input "8"
click at [368, 83] on input "06:30 AM" at bounding box center [399, 80] width 88 height 15
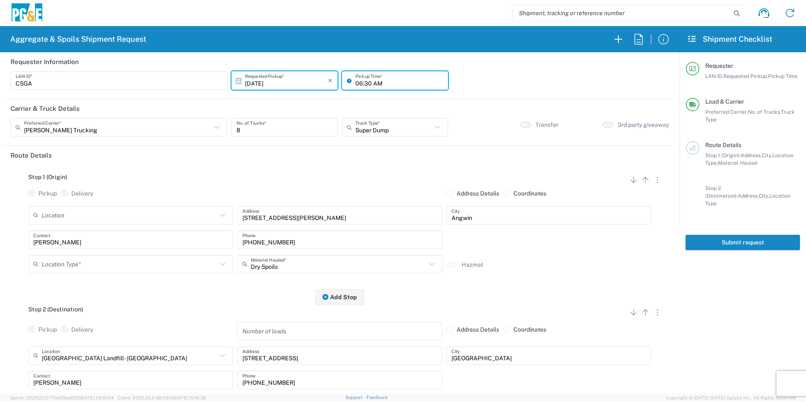
click at [367, 83] on input "06:30 AM" at bounding box center [399, 80] width 88 height 15
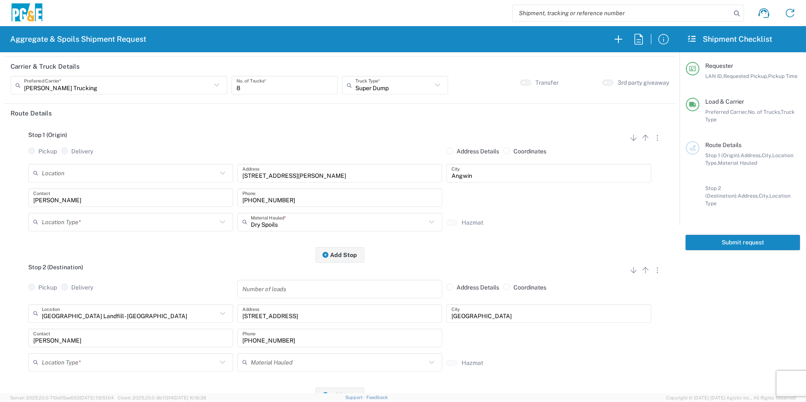
type input "06:45 AM"
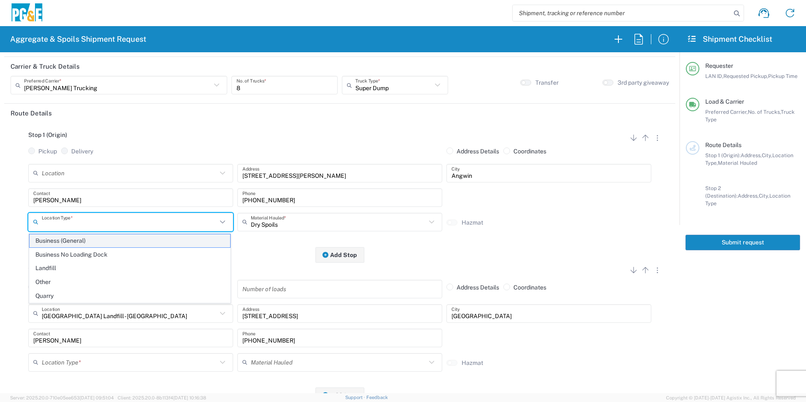
drag, startPoint x: 134, startPoint y: 222, endPoint x: 106, endPoint y: 246, distance: 37.0
click at [134, 222] on input "text" at bounding box center [129, 221] width 175 height 15
click at [58, 284] on span "Other" at bounding box center [129, 282] width 201 height 13
type input "Other"
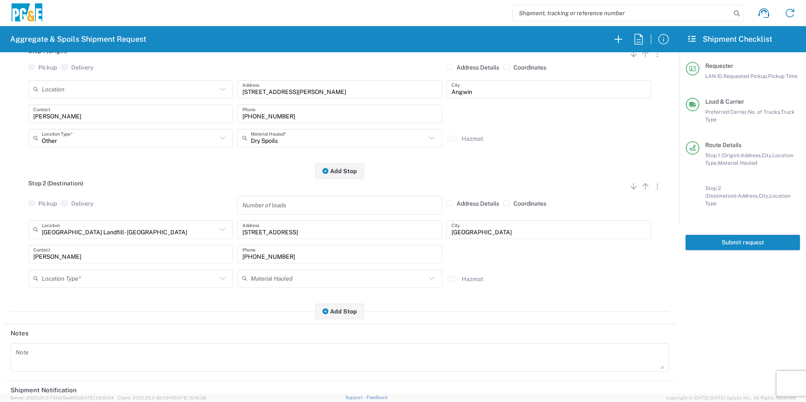
scroll to position [126, 0]
click at [76, 277] on input "text" at bounding box center [129, 277] width 175 height 15
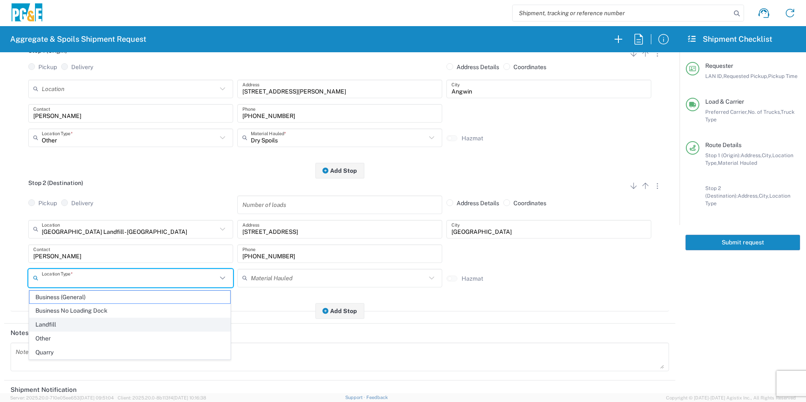
click at [69, 323] on span "Landfill" at bounding box center [129, 324] width 201 height 13
type input "Landfill"
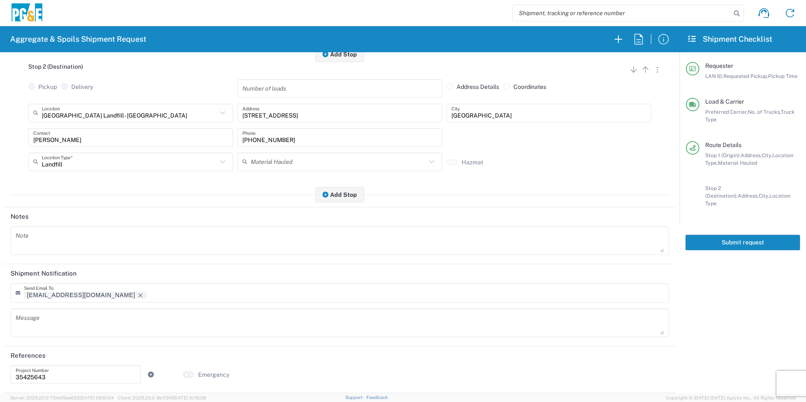
scroll to position [244, 0]
click at [138, 296] on icon "Remove tag" at bounding box center [140, 295] width 4 height 4
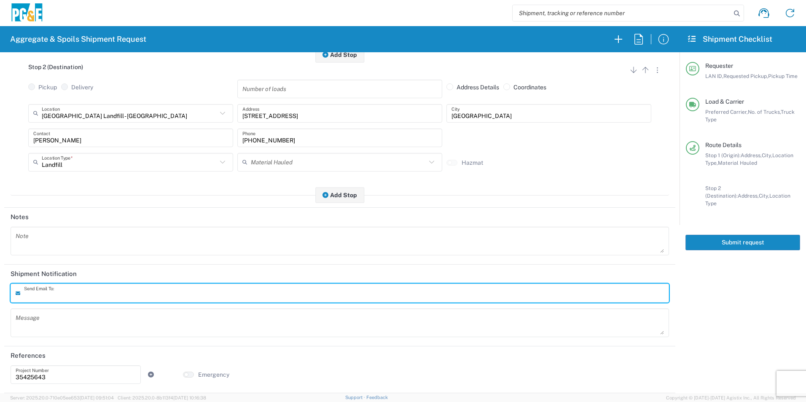
scroll to position [0, 0]
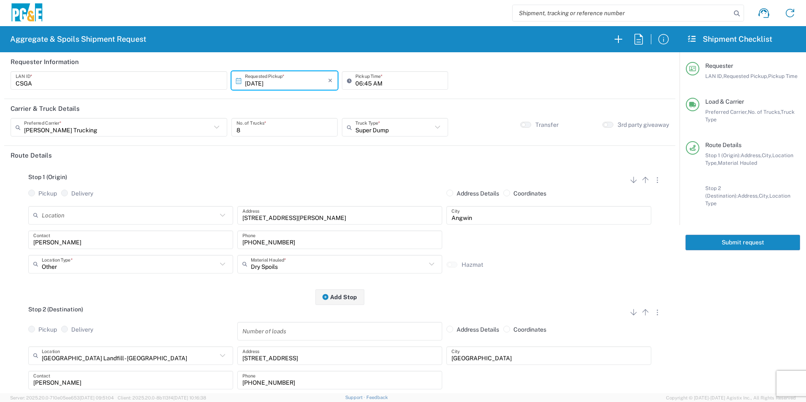
click at [710, 237] on button "Submit request" at bounding box center [742, 243] width 115 height 16
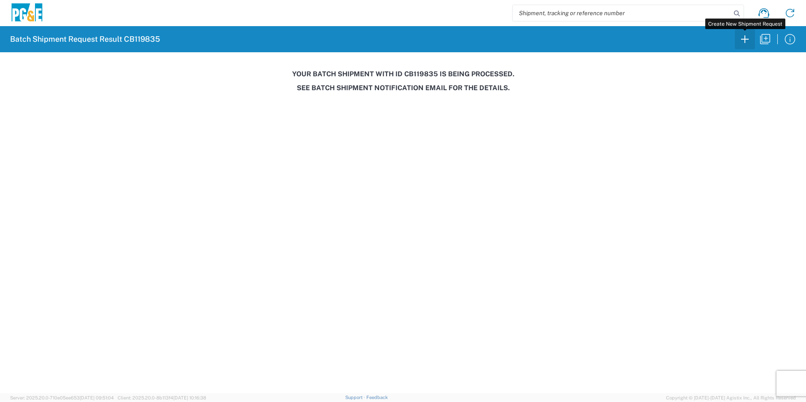
click at [743, 39] on icon "button" at bounding box center [745, 39] width 8 height 8
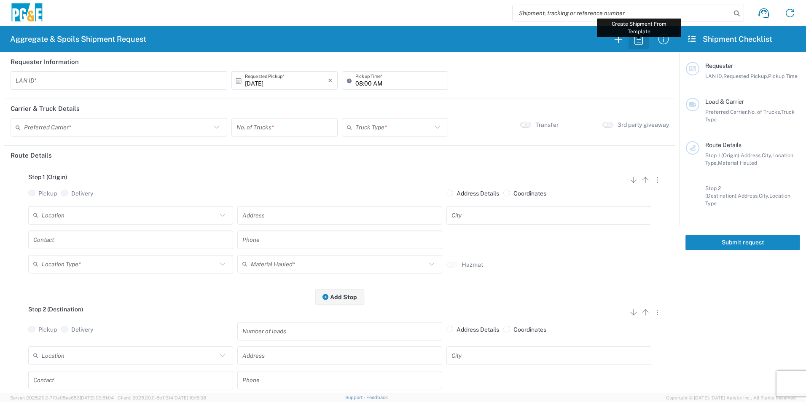
click at [638, 43] on icon "button" at bounding box center [638, 38] width 13 height 13
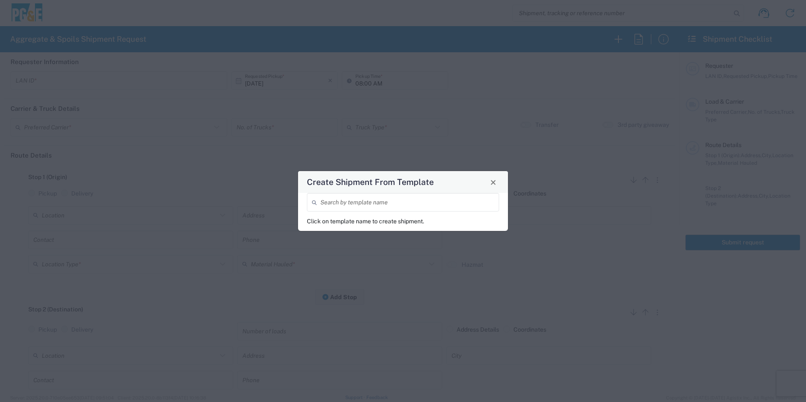
click at [394, 206] on input "search" at bounding box center [407, 202] width 174 height 15
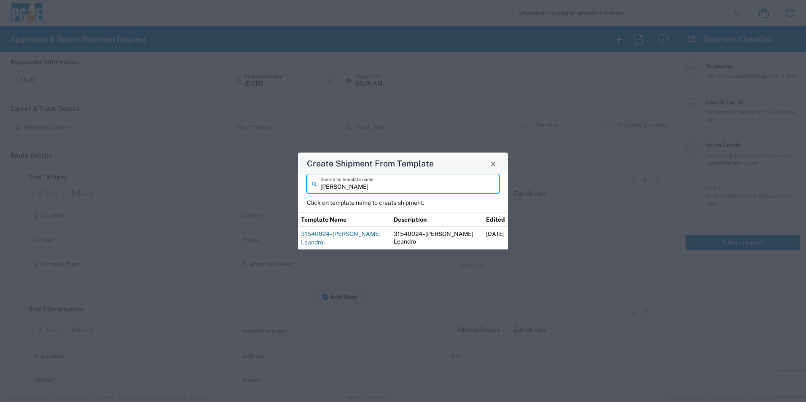
type input "[PERSON_NAME]"
click at [349, 234] on link "31540024 - [PERSON_NAME] Leandro" at bounding box center [341, 237] width 80 height 15
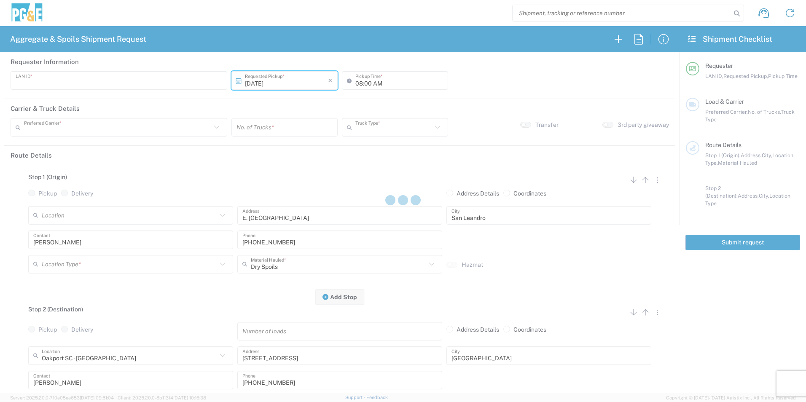
type input "VNL5"
type input "09:00 AM"
type input "MAG Trucking"
type input "Super Dump"
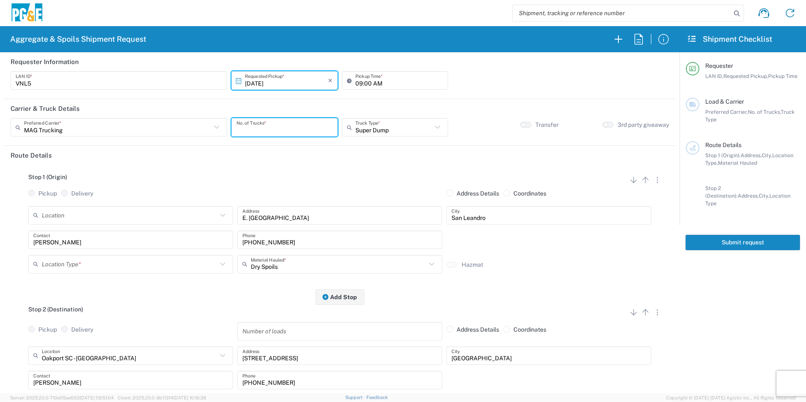
click at [291, 131] on input "number" at bounding box center [284, 127] width 96 height 15
type input "3"
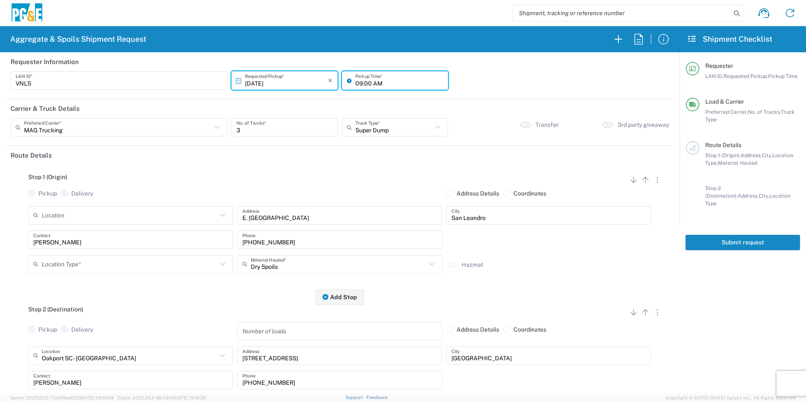
click at [355, 82] on input "09:00 AM" at bounding box center [399, 80] width 88 height 15
type input "08:00 AM"
click at [153, 264] on input "text" at bounding box center [129, 264] width 175 height 15
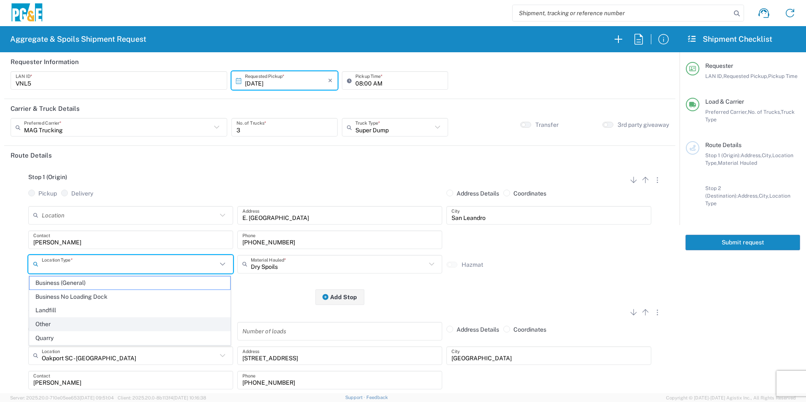
click at [46, 319] on span "Other" at bounding box center [129, 324] width 201 height 13
type input "Other"
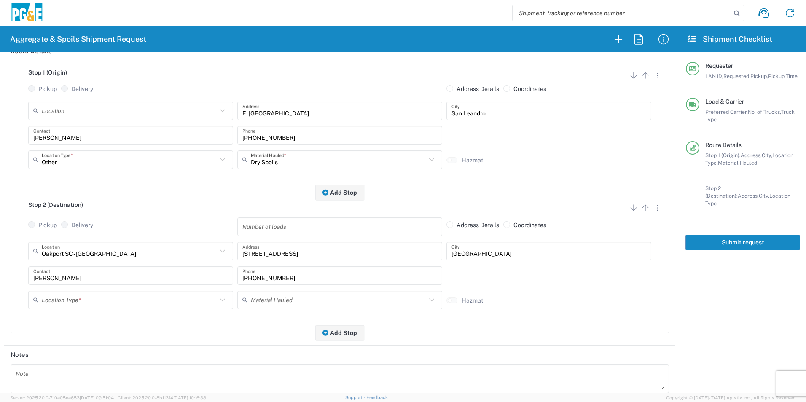
scroll to position [126, 0]
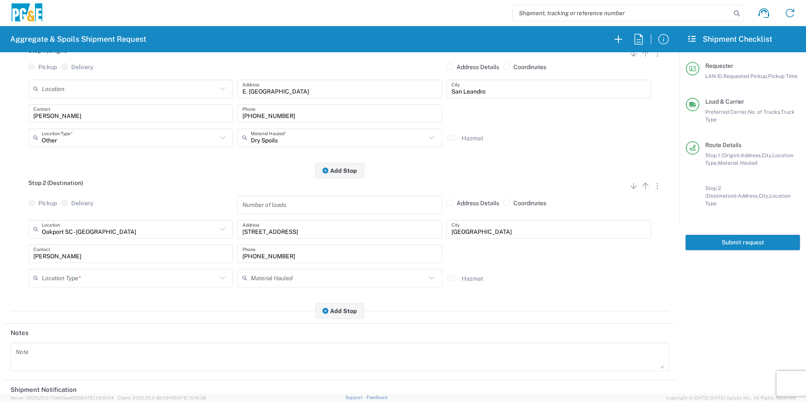
click at [86, 284] on input "text" at bounding box center [129, 277] width 175 height 15
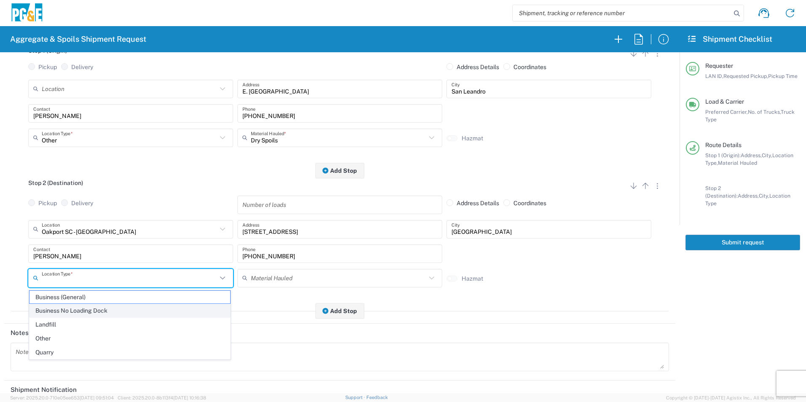
click at [76, 308] on span "Business No Loading Dock" at bounding box center [129, 310] width 201 height 13
type input "Business No Loading Dock"
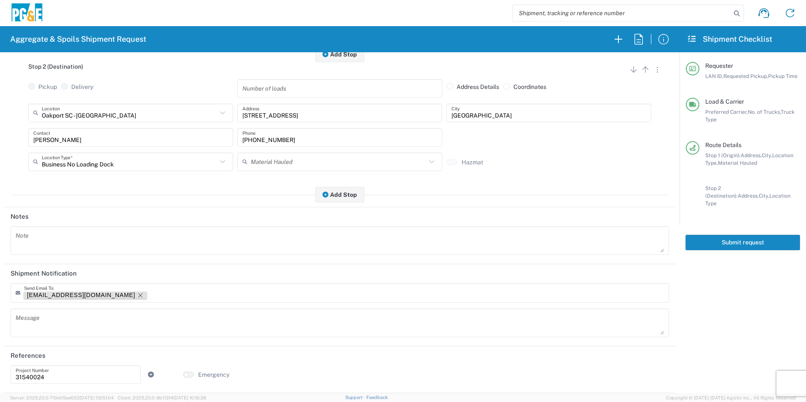
click at [137, 292] on icon "Remove tag" at bounding box center [140, 295] width 7 height 7
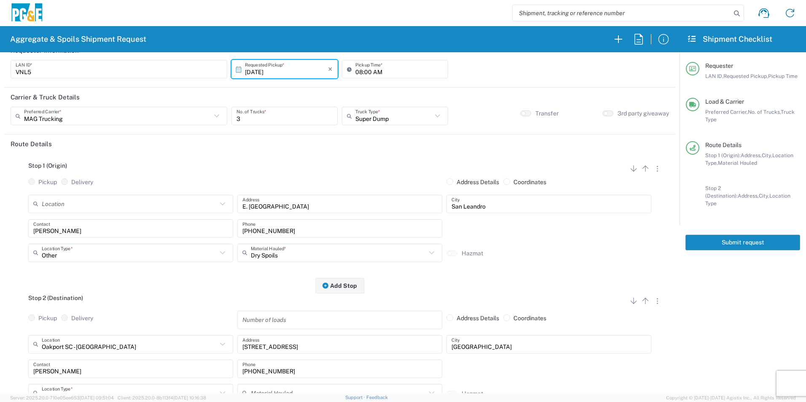
scroll to position [0, 0]
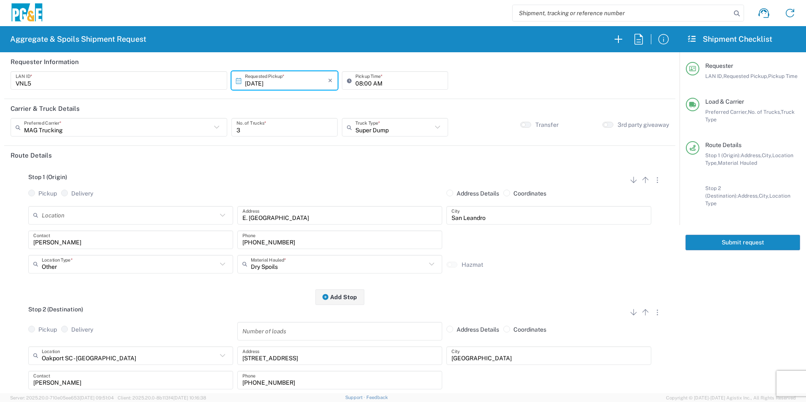
click at [775, 235] on button "Submit request" at bounding box center [742, 243] width 115 height 16
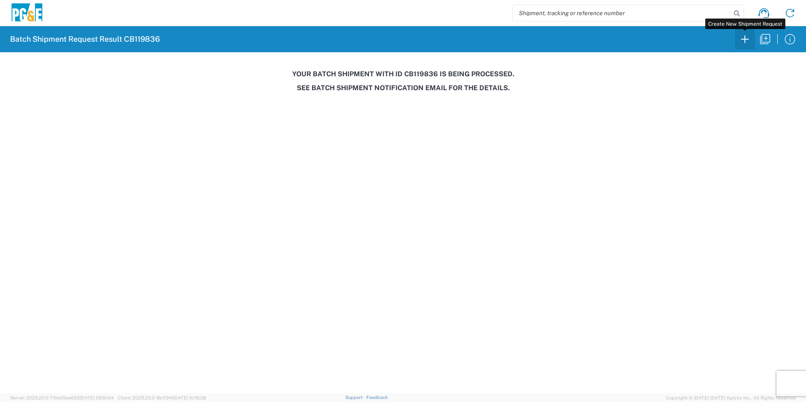
click at [743, 39] on icon "button" at bounding box center [744, 38] width 13 height 13
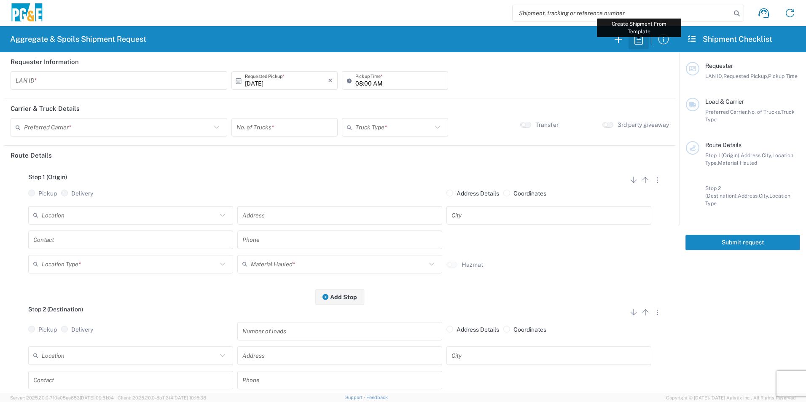
click at [635, 41] on icon "button" at bounding box center [638, 38] width 13 height 13
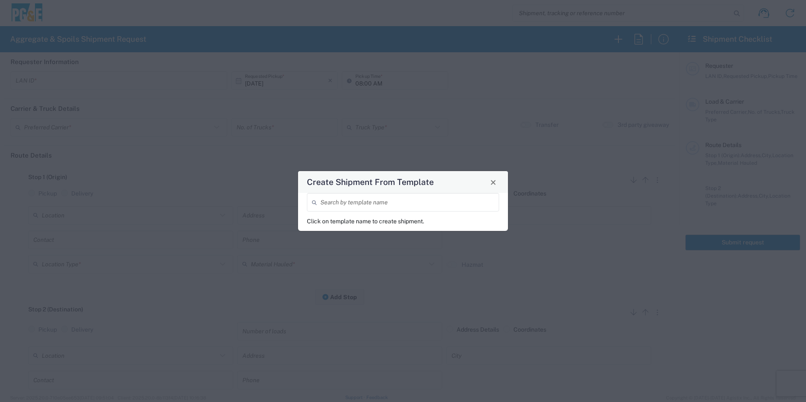
click at [428, 195] on input "search" at bounding box center [407, 202] width 174 height 15
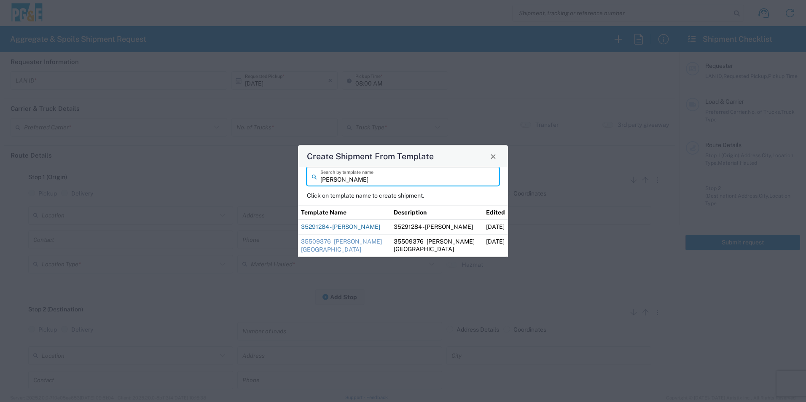
type input "[PERSON_NAME]"
click at [364, 228] on link "35291284 - [PERSON_NAME]" at bounding box center [340, 226] width 79 height 7
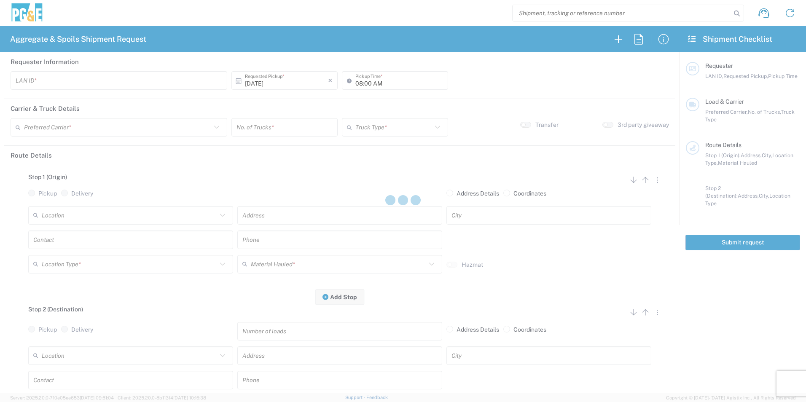
type input "M2BN"
type input "09:00 AM"
type input "North Coast Trucking"
type input "Super Dump"
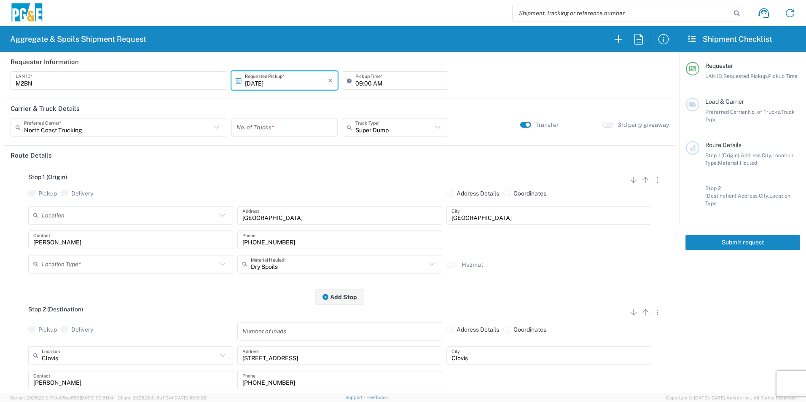
click at [292, 122] on input "number" at bounding box center [284, 127] width 96 height 15
type input "1"
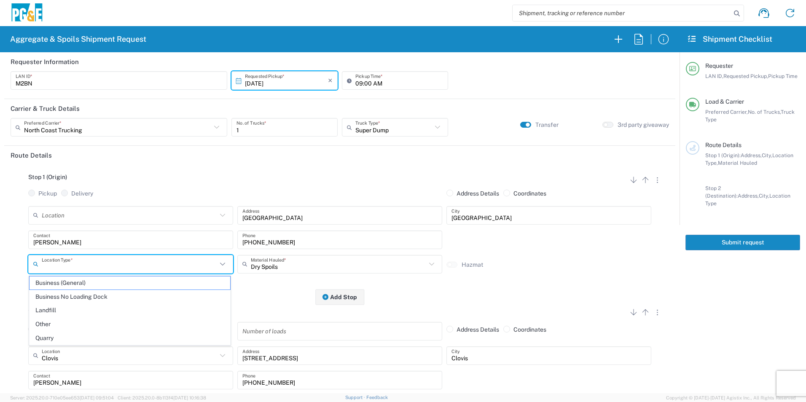
click at [184, 266] on input "text" at bounding box center [129, 264] width 175 height 15
click at [80, 324] on span "Other" at bounding box center [129, 324] width 201 height 13
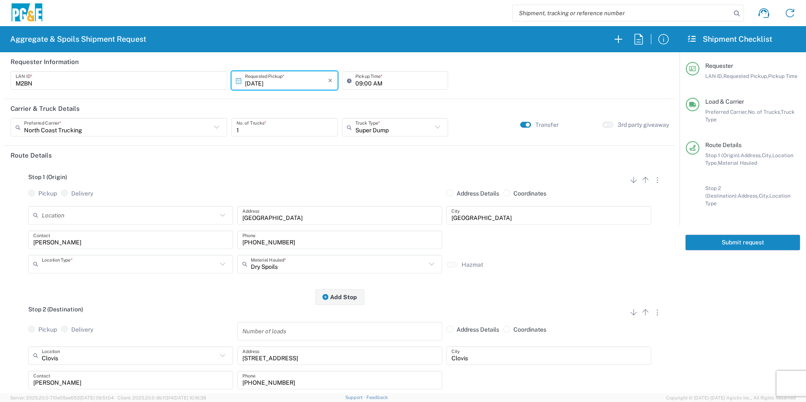
type input "Other"
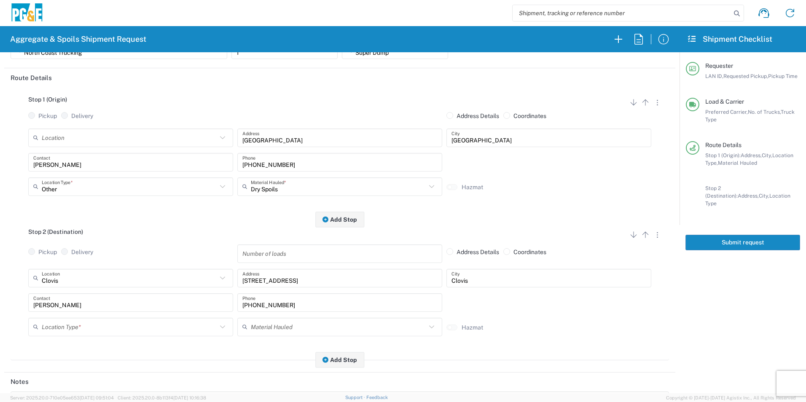
scroll to position [84, 0]
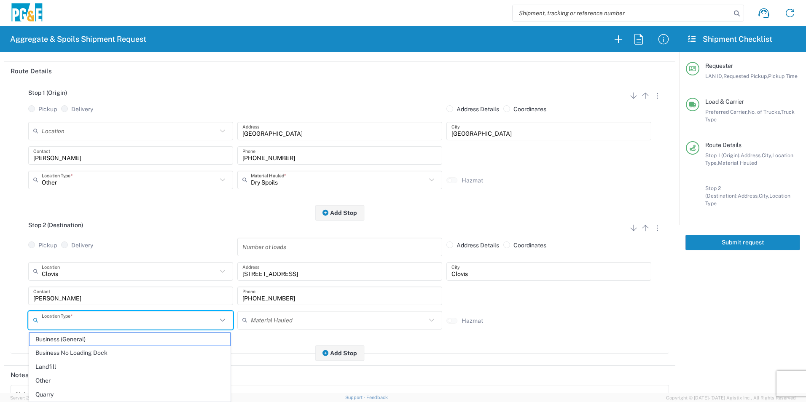
click at [73, 324] on input "text" at bounding box center [129, 320] width 175 height 15
click at [62, 355] on span "Business No Loading Dock" at bounding box center [129, 352] width 201 height 13
type input "Business No Loading Dock"
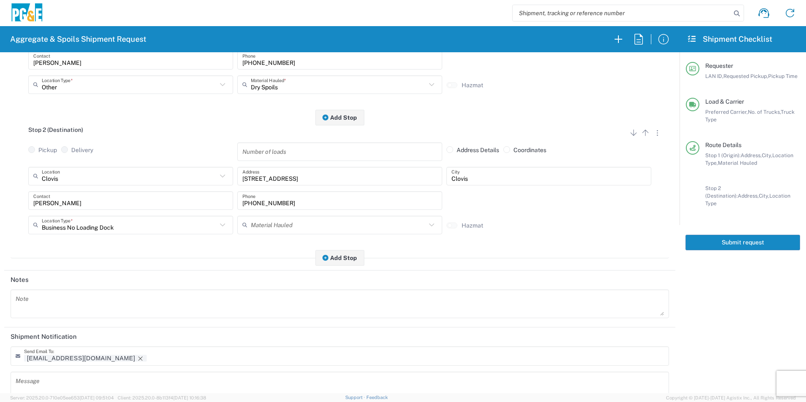
scroll to position [244, 0]
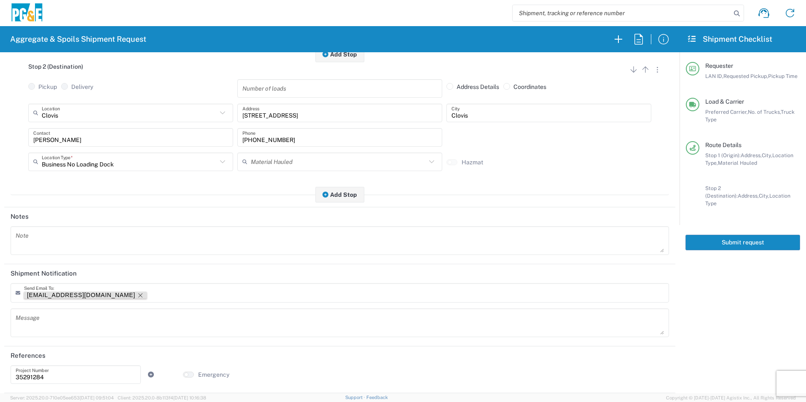
click at [137, 295] on icon "Remove tag" at bounding box center [140, 295] width 7 height 7
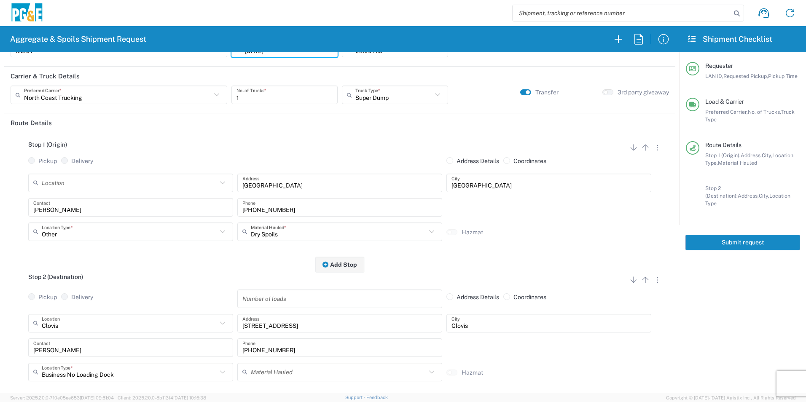
scroll to position [0, 0]
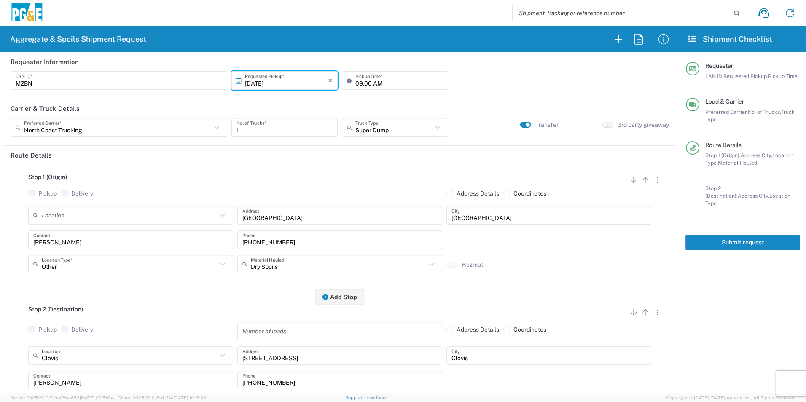
click at [752, 240] on button "Submit request" at bounding box center [742, 243] width 115 height 16
